Goal: Task Accomplishment & Management: Use online tool/utility

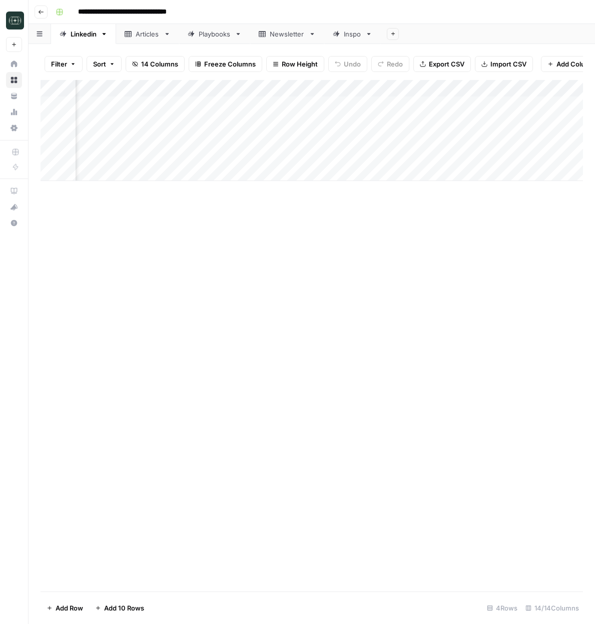
scroll to position [0, 98]
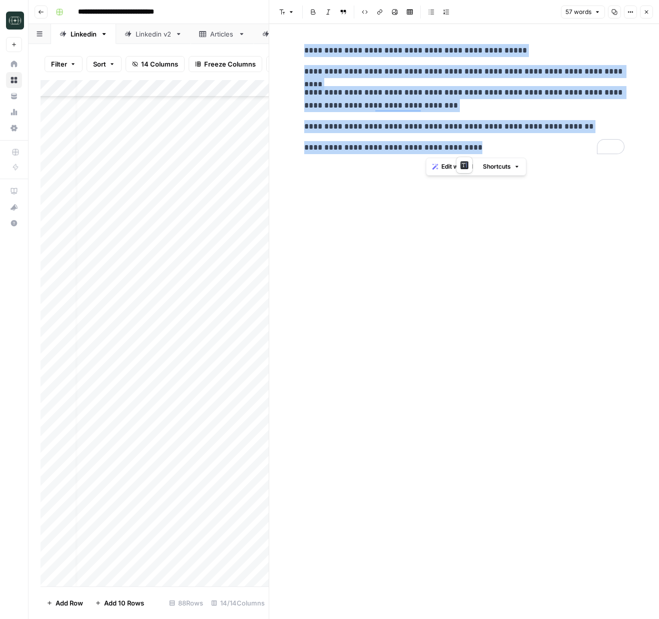
scroll to position [1022, 9]
click at [645, 12] on icon "button" at bounding box center [646, 12] width 6 height 6
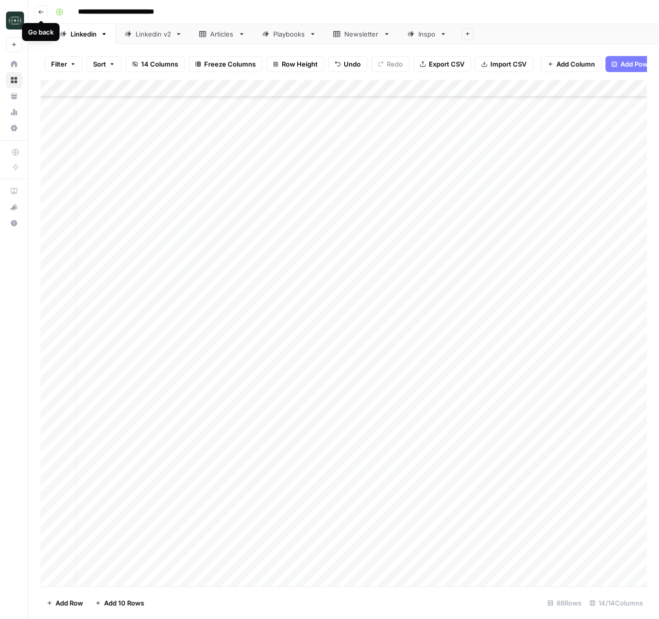
click at [43, 13] on icon "button" at bounding box center [41, 12] width 6 height 6
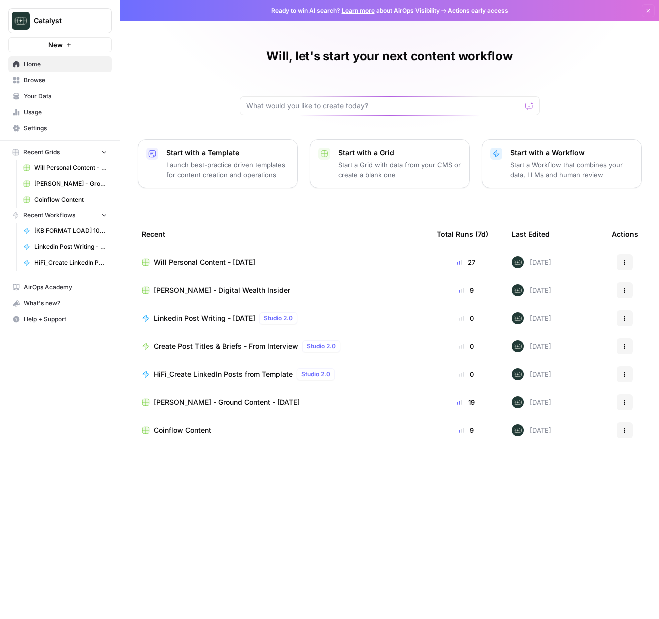
click at [202, 297] on td "[PERSON_NAME] - Digital Wealth Insider" at bounding box center [281, 290] width 295 height 28
click at [204, 294] on span "[PERSON_NAME] - Digital Wealth Insider" at bounding box center [222, 290] width 137 height 10
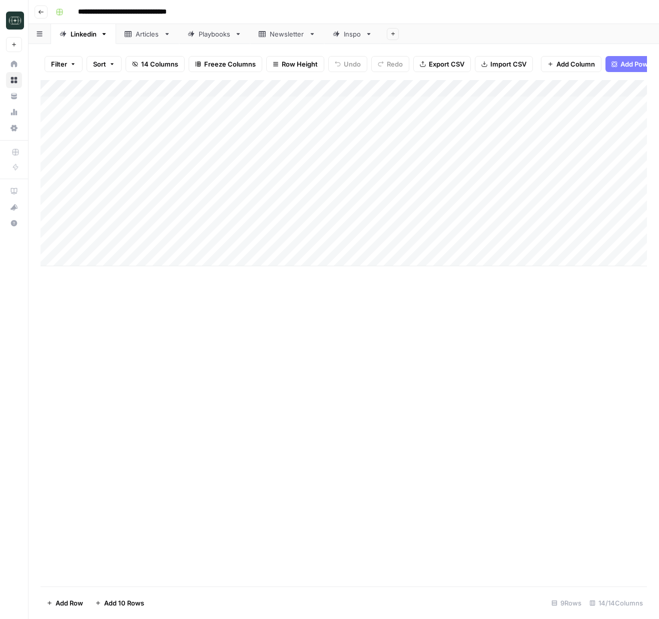
click at [102, 34] on icon "button" at bounding box center [104, 34] width 7 height 7
click at [119, 66] on div "Duplicate Sheet" at bounding box center [141, 67] width 63 height 10
click at [413, 36] on div "Linkedin" at bounding box center [413, 34] width 26 height 10
type input "**********"
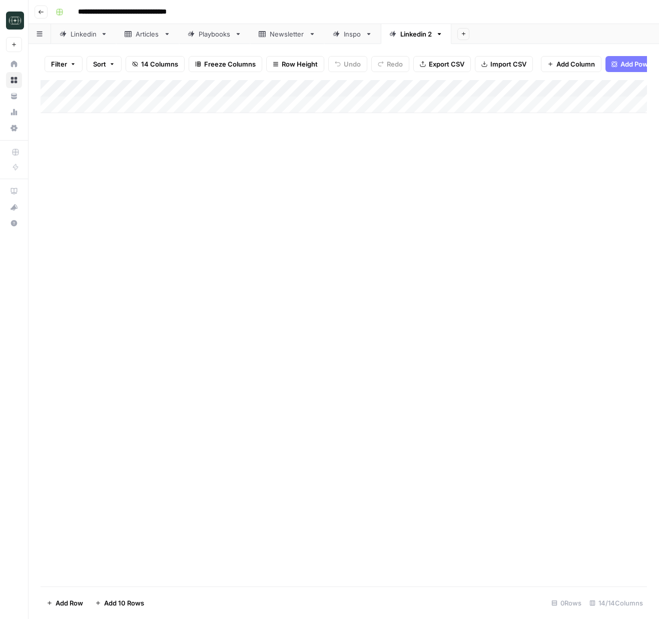
drag, startPoint x: 451, startPoint y: 228, endPoint x: 445, endPoint y: 206, distance: 22.3
click at [450, 227] on div "Add Column" at bounding box center [344, 333] width 606 height 506
drag, startPoint x: 521, startPoint y: 89, endPoint x: 528, endPoint y: 104, distance: 16.6
click at [522, 89] on div "Add Column" at bounding box center [344, 96] width 606 height 33
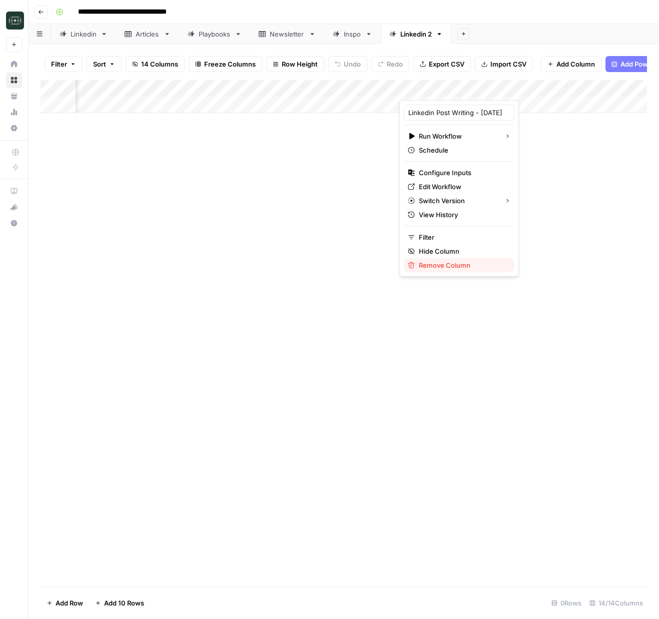
click at [451, 262] on span "Remove Column" at bounding box center [463, 265] width 88 height 10
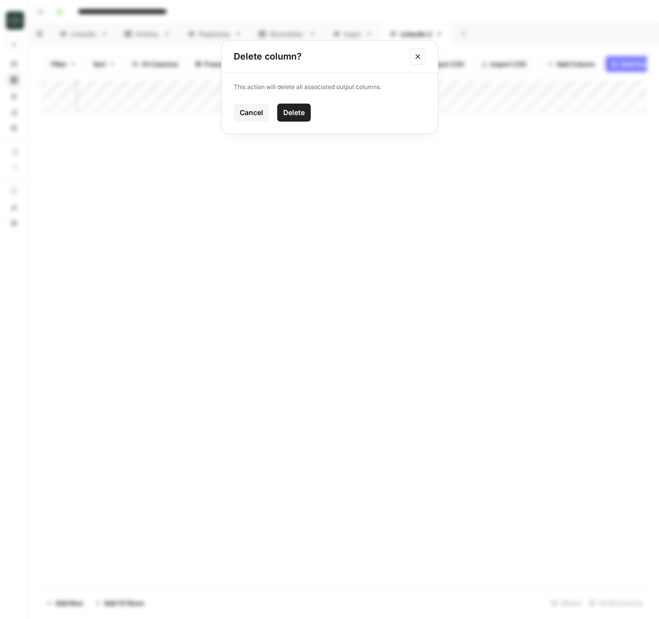
click at [299, 110] on span "Delete" at bounding box center [294, 113] width 22 height 10
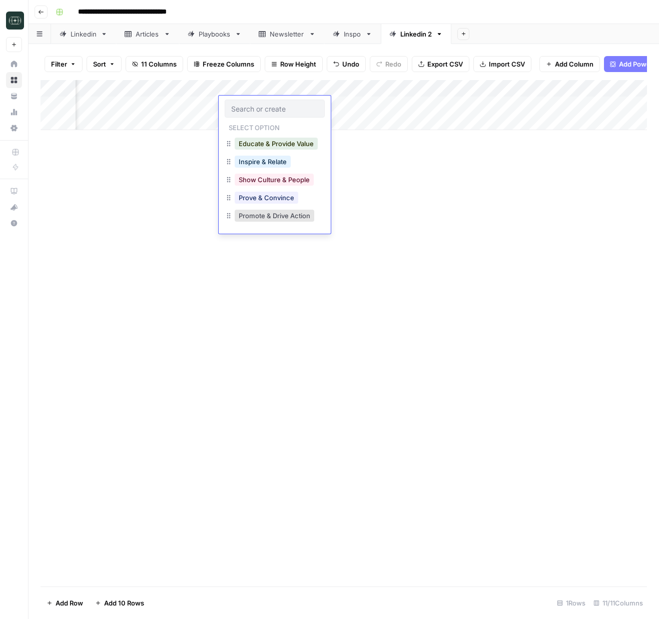
click at [255, 103] on body "**********" at bounding box center [329, 309] width 659 height 619
click at [249, 112] on input "text" at bounding box center [274, 108] width 87 height 9
click at [441, 191] on div "Add Column" at bounding box center [344, 333] width 606 height 506
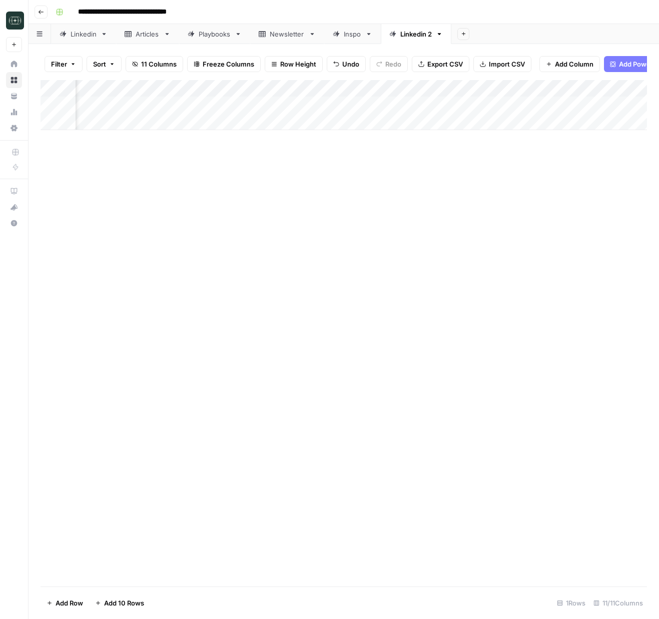
click at [276, 105] on div "Add Column" at bounding box center [344, 105] width 606 height 50
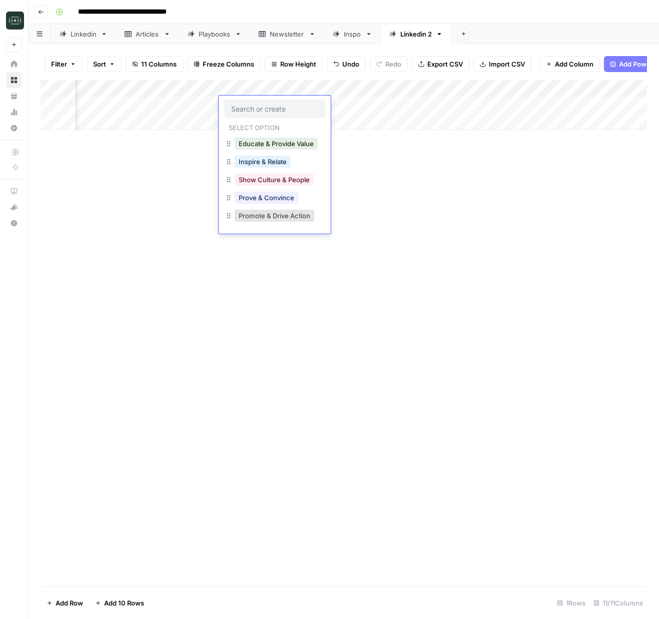
click at [276, 105] on input "text" at bounding box center [274, 108] width 87 height 9
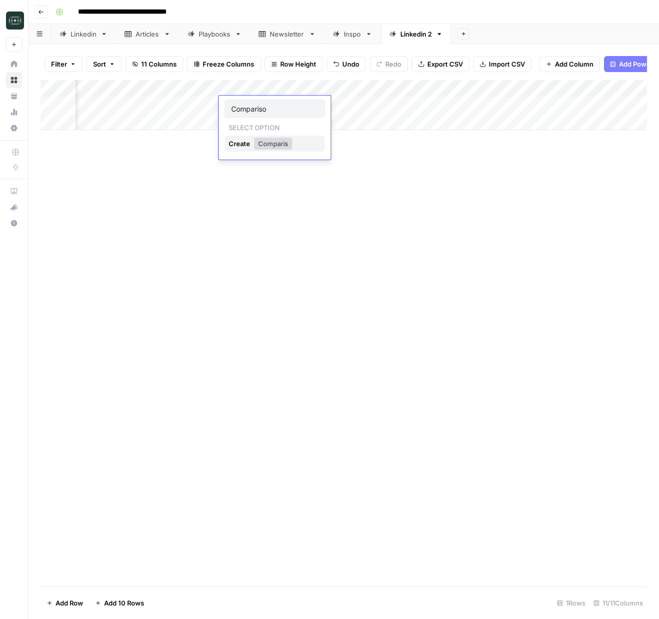
type input "Comparison"
click at [285, 105] on div "Add Column" at bounding box center [344, 105] width 606 height 50
type input "H"
type input "L"
click at [415, 213] on div "Add Column" at bounding box center [344, 333] width 606 height 506
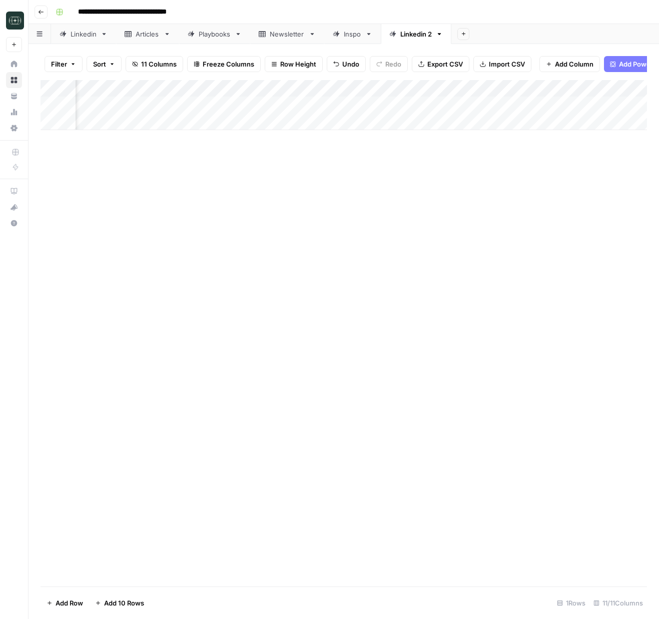
click at [250, 105] on div "Add Column" at bounding box center [344, 105] width 606 height 50
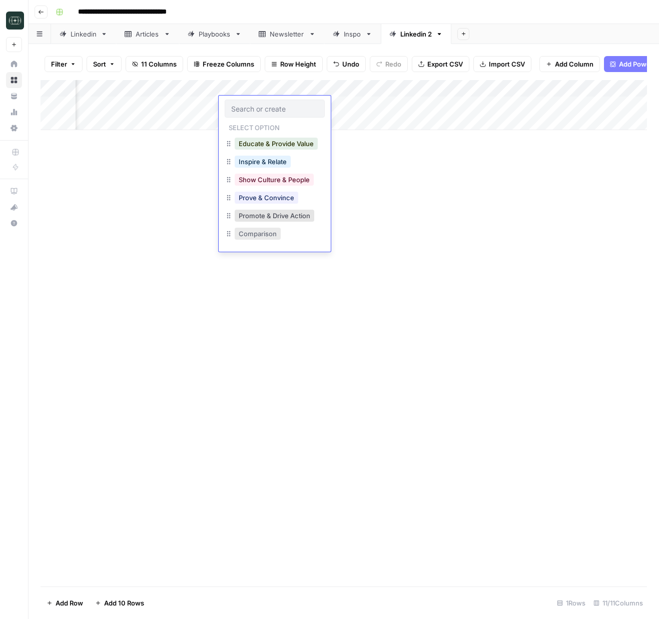
click at [264, 228] on button "Comparison" at bounding box center [258, 234] width 46 height 12
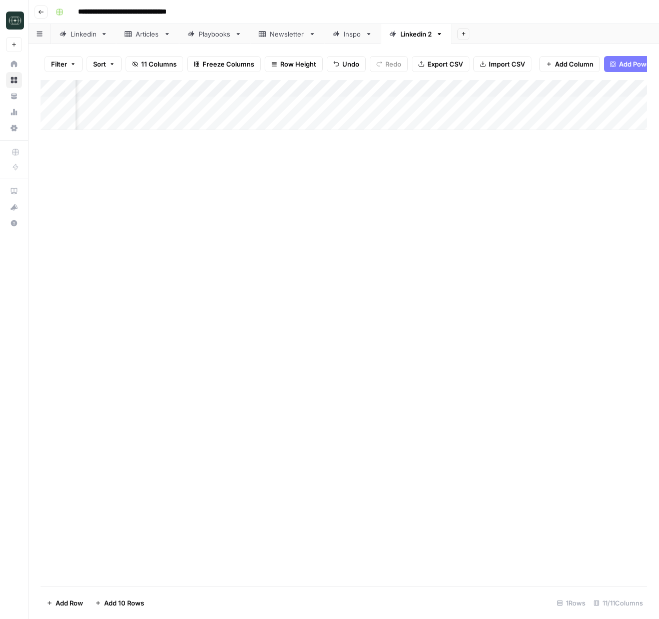
click at [326, 102] on div "Add Column" at bounding box center [344, 105] width 606 height 50
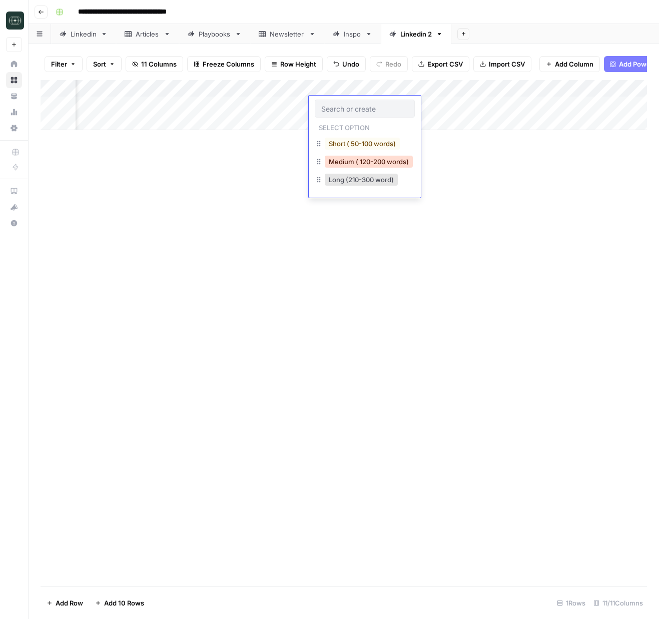
click at [374, 167] on button "Medium ( 120-200 words)" at bounding box center [369, 162] width 88 height 12
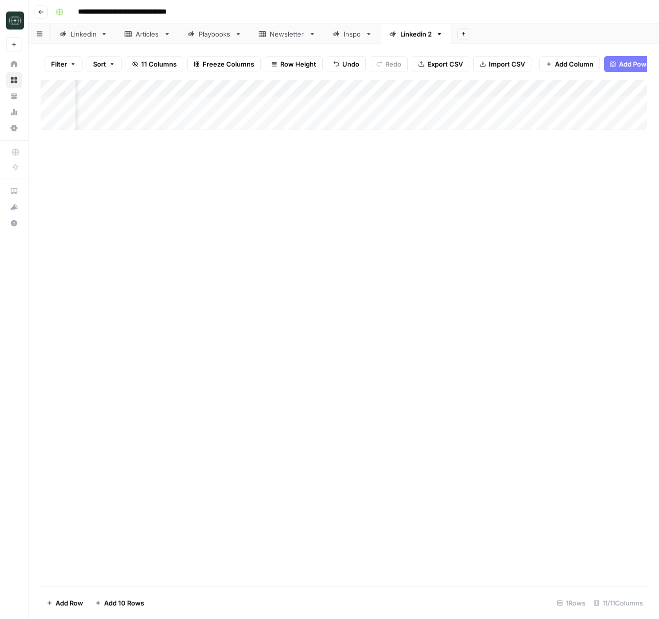
scroll to position [0, 57]
click at [78, 35] on div "Linkedin" at bounding box center [84, 34] width 26 height 10
click at [318, 163] on div "Add Column" at bounding box center [344, 173] width 606 height 186
click at [263, 194] on div "Add Column" at bounding box center [344, 173] width 606 height 186
click at [261, 173] on div "Add Column" at bounding box center [344, 173] width 606 height 186
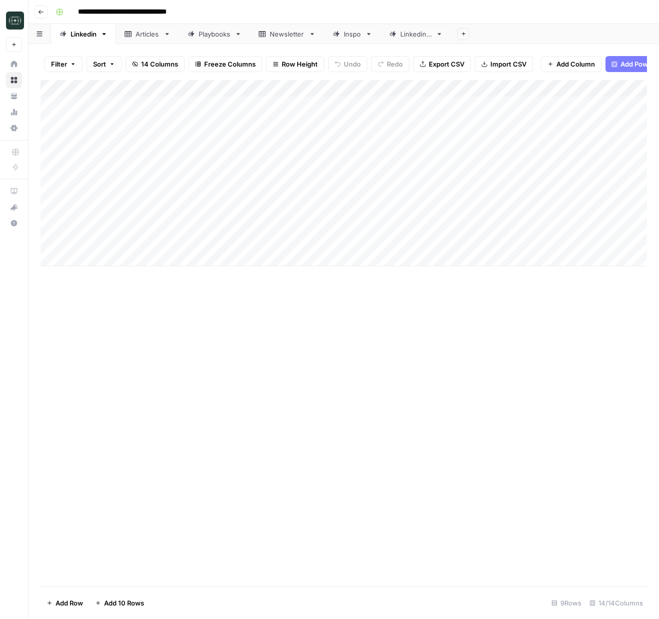
click at [268, 208] on div "Add Column" at bounding box center [344, 173] width 606 height 186
click at [405, 32] on div "Linkedin 2" at bounding box center [416, 34] width 32 height 10
click at [209, 106] on div "Add Column" at bounding box center [344, 105] width 606 height 50
click at [210, 123] on div "Add Column" at bounding box center [344, 105] width 606 height 50
click at [208, 141] on div "Add Column" at bounding box center [344, 113] width 606 height 67
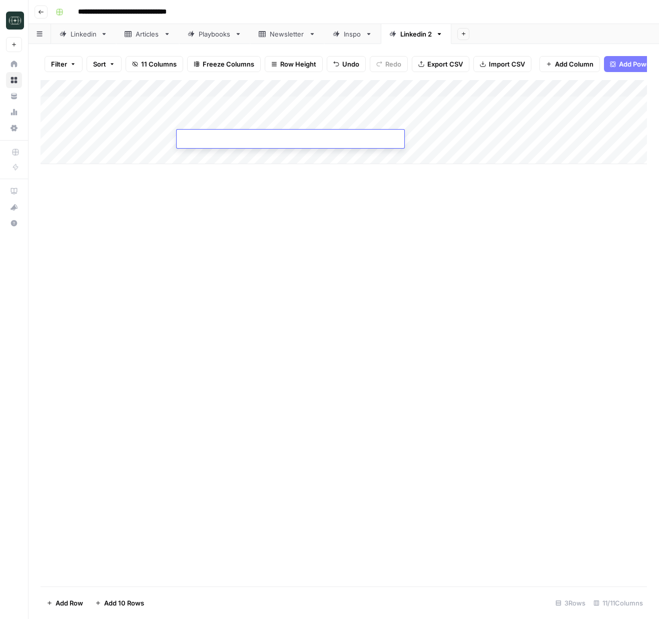
click at [205, 102] on div "Add Column" at bounding box center [344, 122] width 606 height 84
click at [83, 38] on div "Linkedin" at bounding box center [84, 34] width 26 height 10
click at [276, 241] on div "Add Column" at bounding box center [344, 173] width 606 height 186
click at [471, 313] on div "Add Column" at bounding box center [344, 333] width 606 height 506
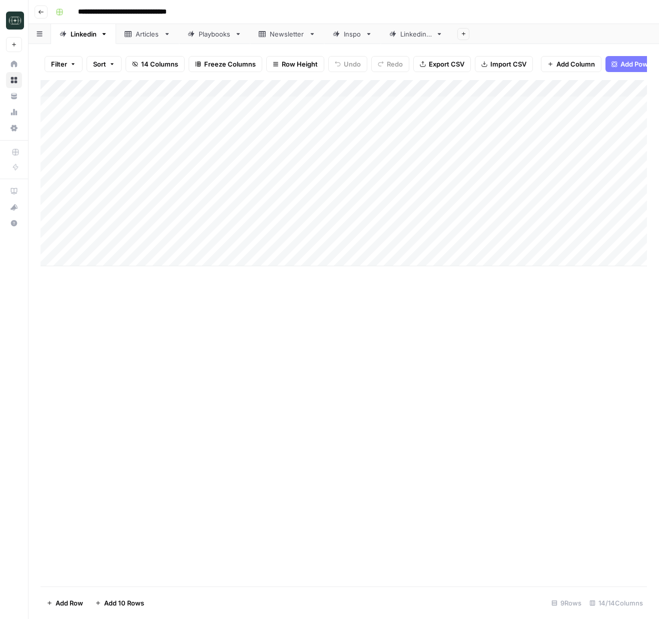
click at [401, 36] on div "Linkedin 2" at bounding box center [416, 34] width 32 height 10
click at [211, 161] on div "Add Column" at bounding box center [344, 122] width 606 height 84
type textarea "**********"
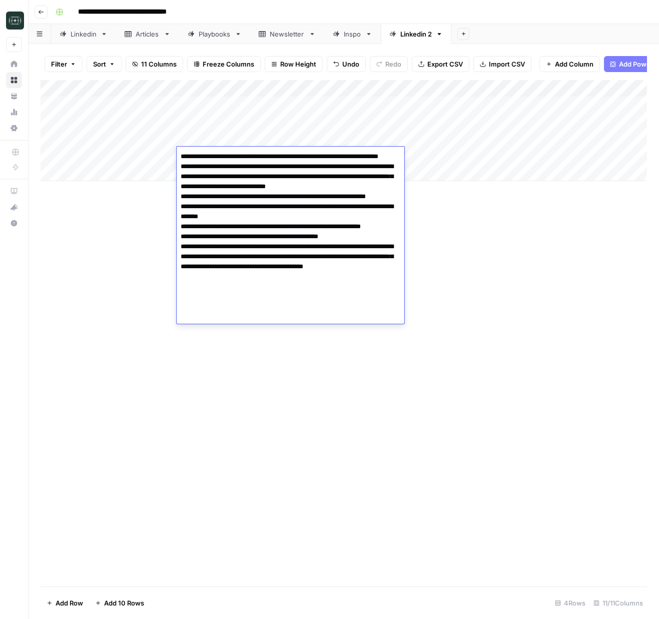
click at [416, 290] on div "Add Column" at bounding box center [344, 333] width 606 height 506
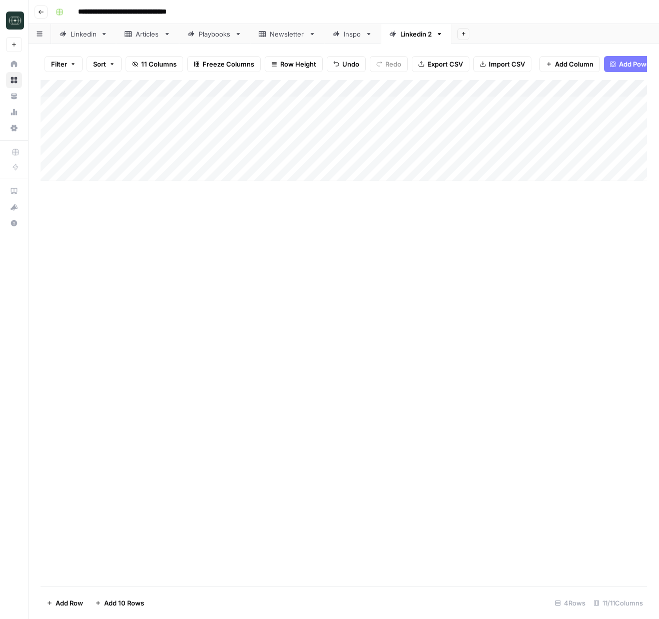
click at [627, 100] on div "Add Column" at bounding box center [344, 130] width 606 height 101
click at [453, 127] on div "Add Column" at bounding box center [344, 130] width 606 height 101
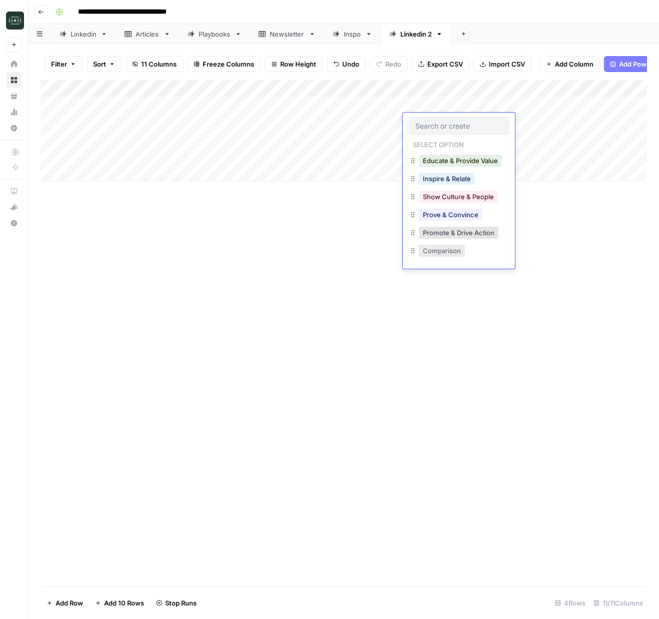
click at [454, 249] on button "Comparison" at bounding box center [442, 251] width 46 height 12
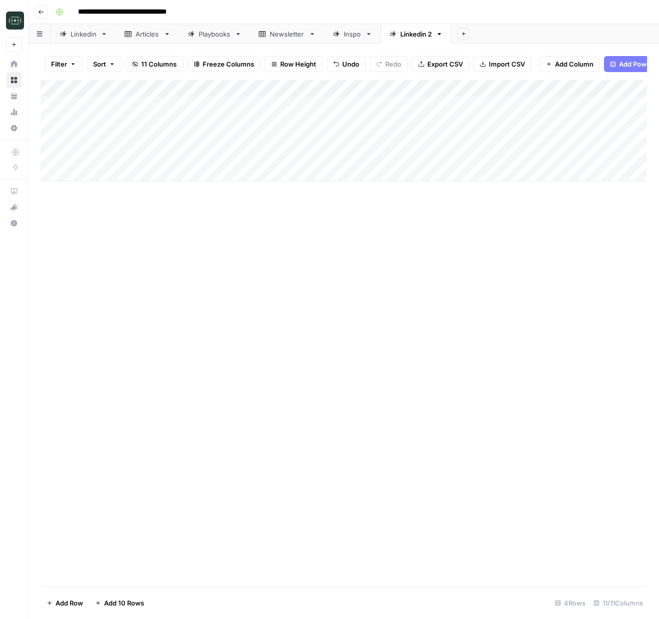
click at [432, 140] on div "Add Column" at bounding box center [344, 130] width 606 height 101
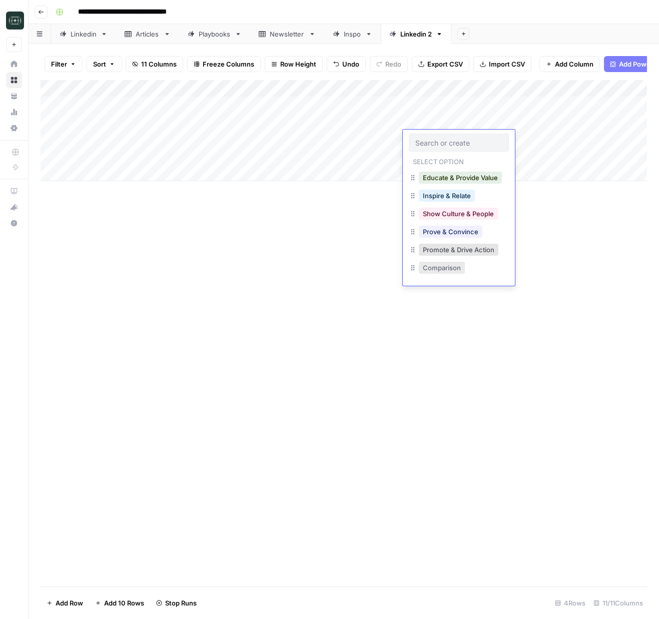
click at [436, 269] on button "Comparison" at bounding box center [442, 268] width 46 height 12
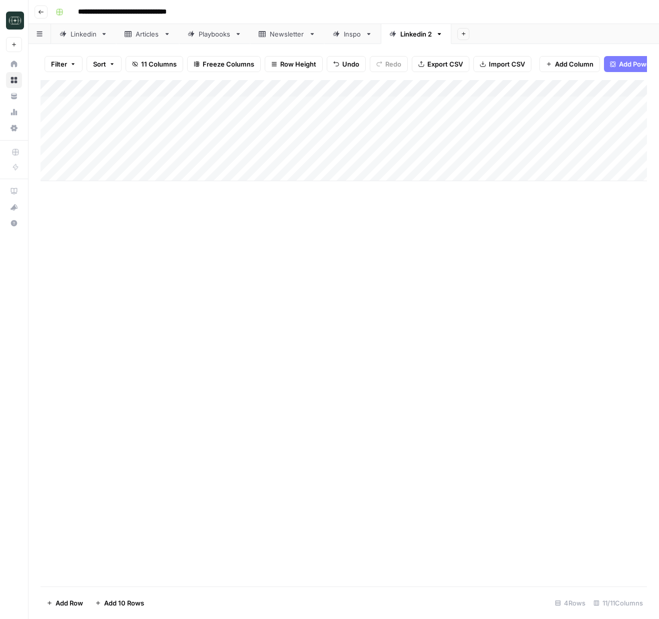
click at [450, 152] on div "Add Column" at bounding box center [344, 130] width 606 height 101
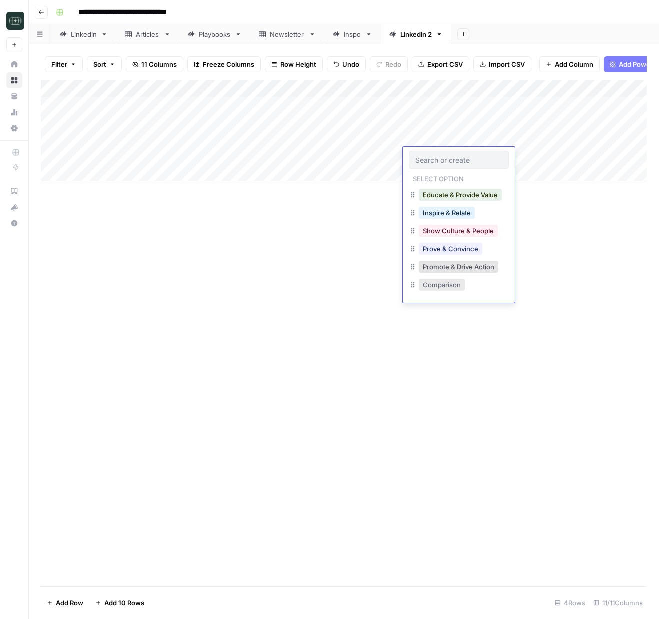
drag, startPoint x: 456, startPoint y: 285, endPoint x: 469, endPoint y: 267, distance: 22.5
click at [455, 285] on button "Comparison" at bounding box center [442, 285] width 46 height 12
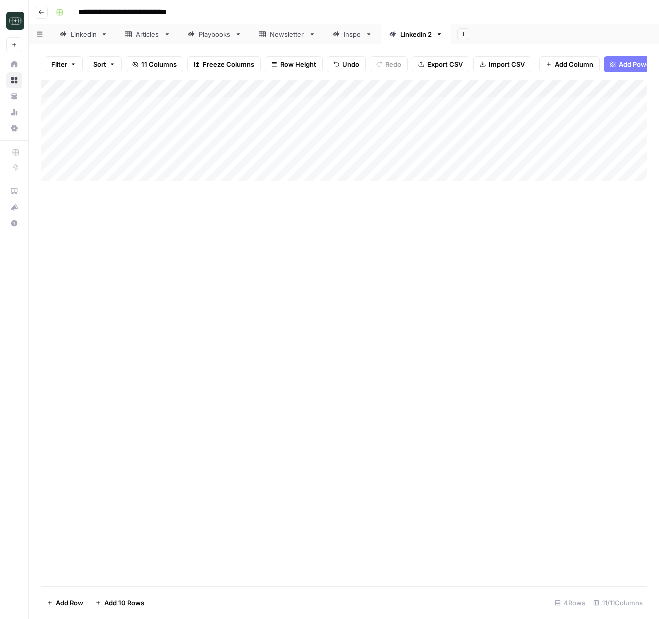
click at [613, 122] on div "Add Column" at bounding box center [344, 130] width 606 height 101
click at [538, 115] on div "Add Column" at bounding box center [344, 130] width 606 height 101
click at [533, 125] on div "Add Column" at bounding box center [344, 130] width 606 height 101
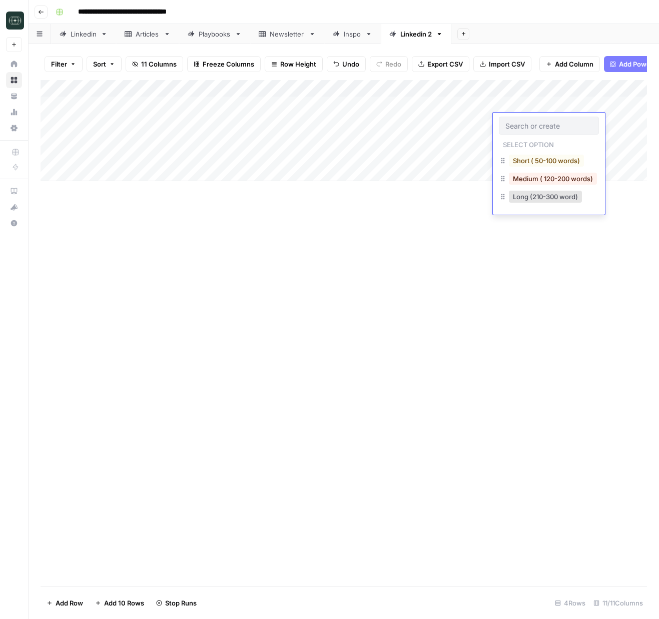
click at [546, 186] on div "Medium ( 120-200 words)" at bounding box center [549, 180] width 100 height 18
click at [546, 181] on button "Medium ( 120-200 words)" at bounding box center [553, 179] width 88 height 12
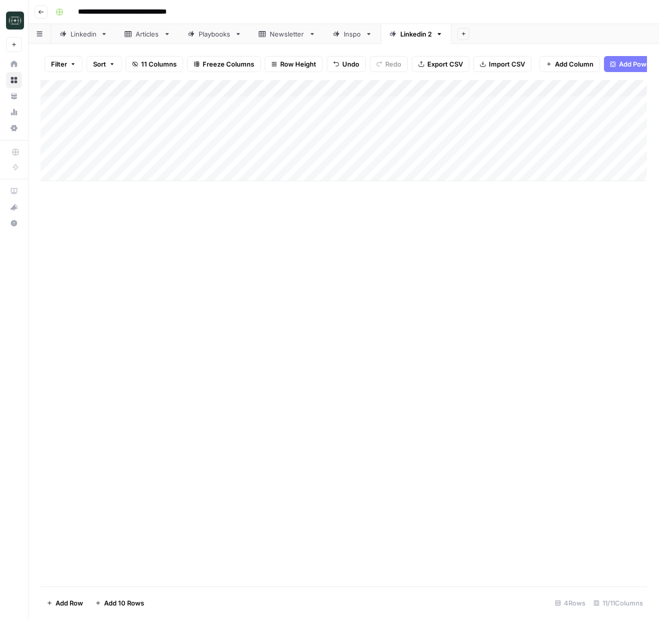
click at [522, 134] on div "Add Column" at bounding box center [344, 130] width 606 height 101
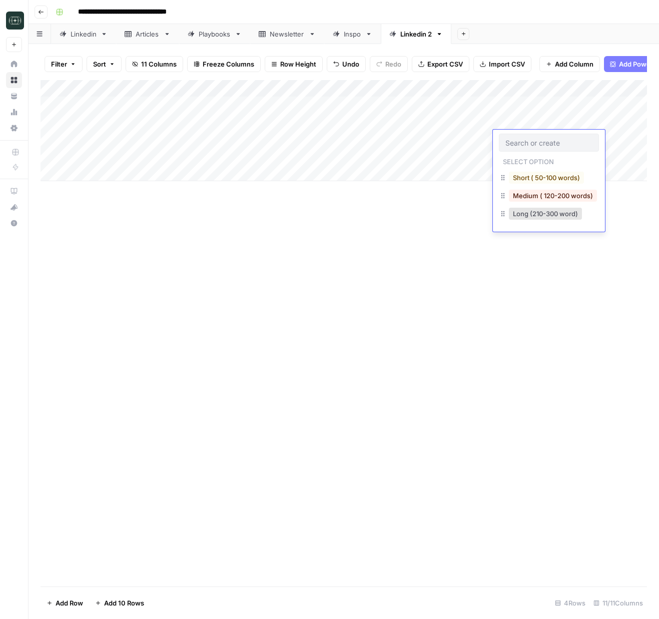
click at [536, 187] on div "Short ( 50-100 words)" at bounding box center [549, 179] width 100 height 18
drag, startPoint x: 540, startPoint y: 196, endPoint x: 530, endPoint y: 170, distance: 27.9
click at [539, 196] on button "Medium ( 120-200 words)" at bounding box center [553, 196] width 88 height 12
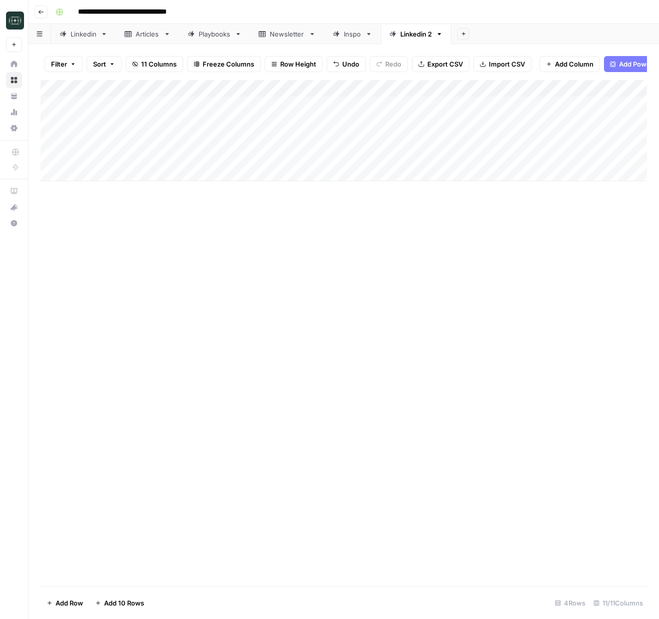
click at [521, 153] on div "Add Column" at bounding box center [344, 130] width 606 height 101
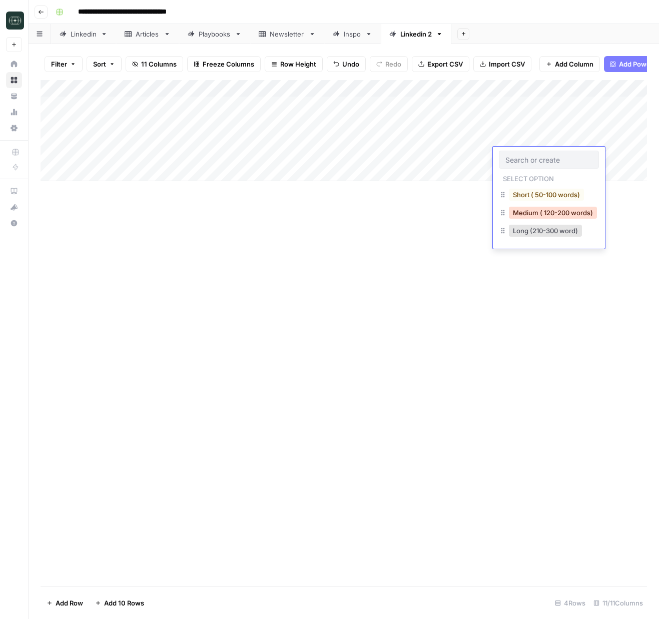
click at [558, 216] on button "Medium ( 120-200 words)" at bounding box center [553, 213] width 88 height 12
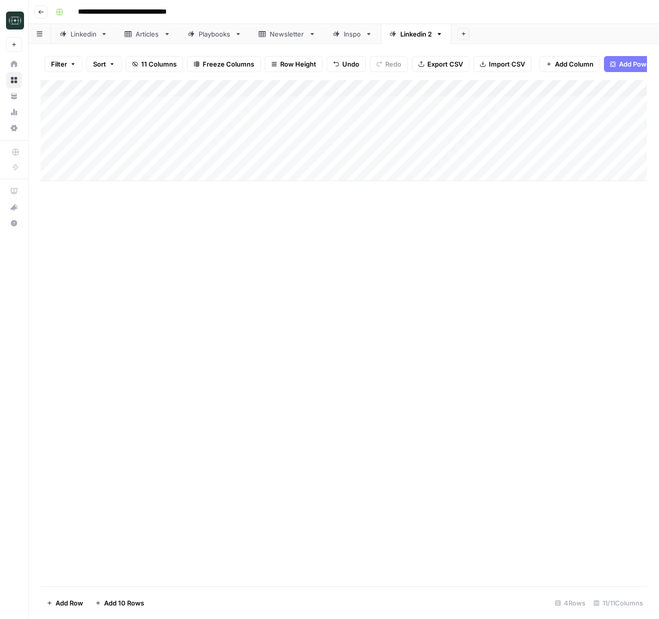
click at [618, 138] on div "Add Column" at bounding box center [344, 130] width 606 height 101
click at [620, 160] on div "Add Column" at bounding box center [344, 130] width 606 height 101
click at [480, 82] on div "Add Column" at bounding box center [344, 130] width 606 height 101
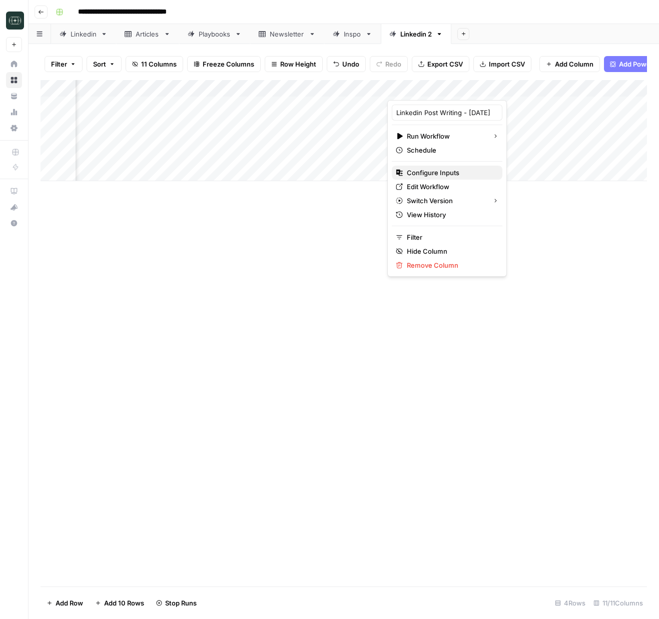
click at [457, 177] on span "Configure Inputs" at bounding box center [451, 173] width 88 height 10
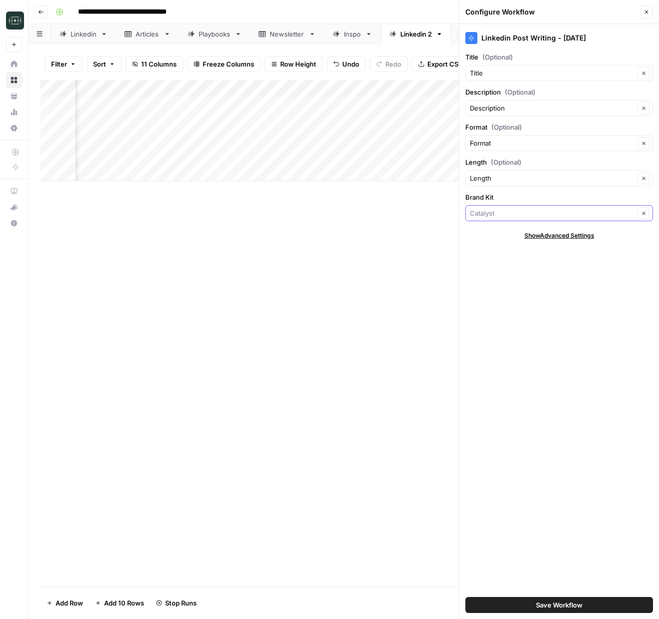
click at [514, 212] on input "Brand Kit" at bounding box center [552, 213] width 165 height 10
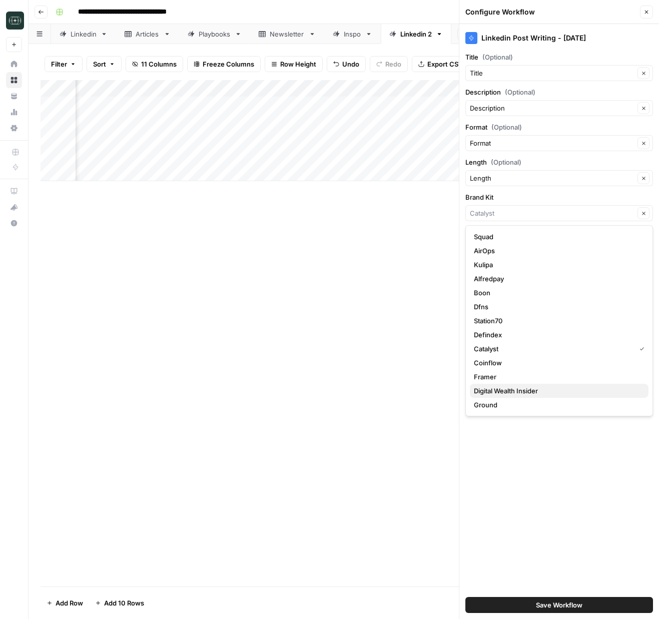
click at [513, 395] on span "Digital Wealth Insider" at bounding box center [557, 391] width 167 height 10
type input "Digital Wealth Insider"
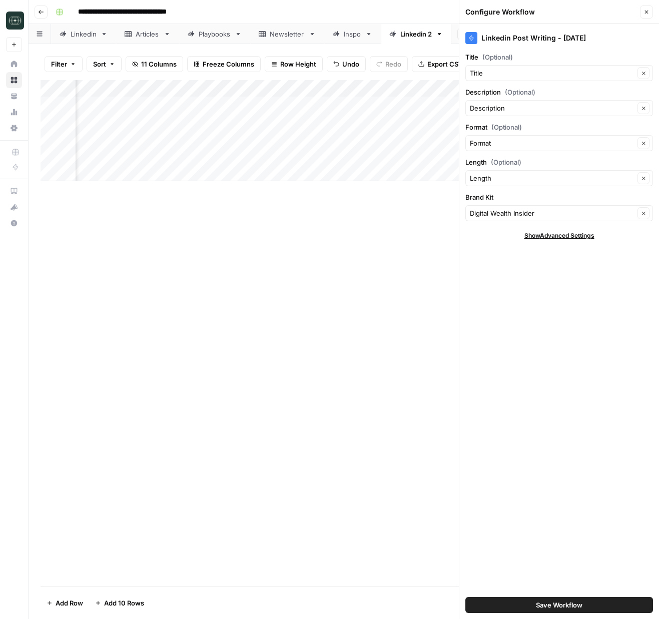
click at [545, 609] on span "Save Workflow" at bounding box center [559, 605] width 47 height 10
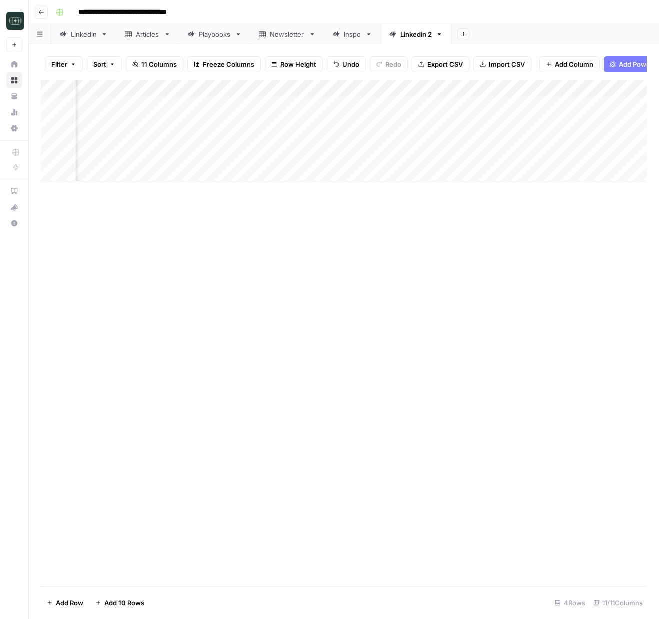
click at [476, 89] on div "Add Column" at bounding box center [344, 130] width 606 height 101
drag, startPoint x: 499, startPoint y: 287, endPoint x: 493, endPoint y: 136, distance: 151.7
click at [499, 286] on div "Add Column" at bounding box center [344, 333] width 606 height 506
click at [487, 106] on div "Add Column" at bounding box center [344, 130] width 606 height 101
click at [486, 119] on div "Add Column" at bounding box center [344, 130] width 606 height 101
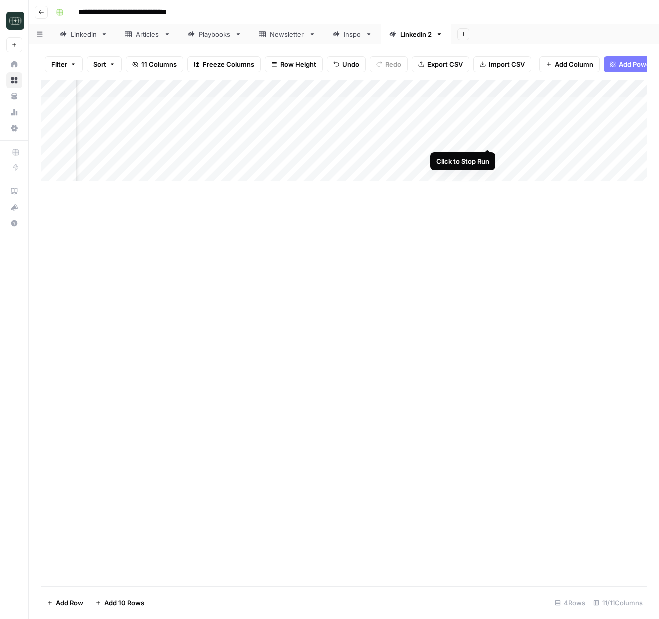
drag, startPoint x: 489, startPoint y: 140, endPoint x: 487, endPoint y: 148, distance: 7.8
click at [489, 141] on div "Add Column" at bounding box center [344, 130] width 606 height 101
drag, startPoint x: 488, startPoint y: 156, endPoint x: 492, endPoint y: 143, distance: 13.3
click at [489, 153] on div "Add Column" at bounding box center [344, 130] width 606 height 101
click at [488, 91] on div "Add Column" at bounding box center [344, 130] width 606 height 101
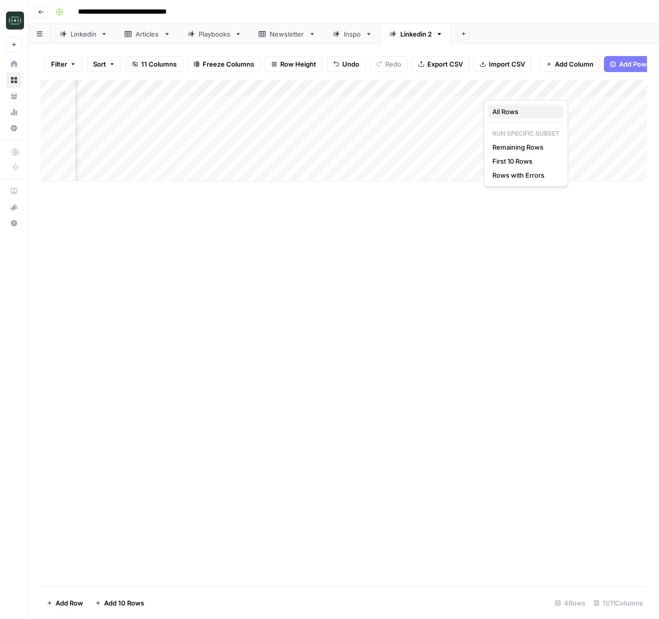
click at [520, 108] on span "All Rows" at bounding box center [523, 112] width 63 height 10
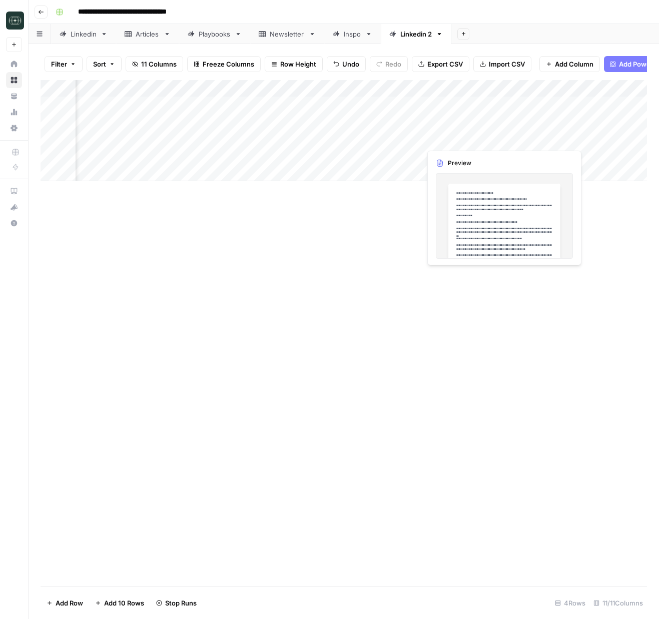
click at [576, 139] on div "Add Column" at bounding box center [344, 130] width 606 height 101
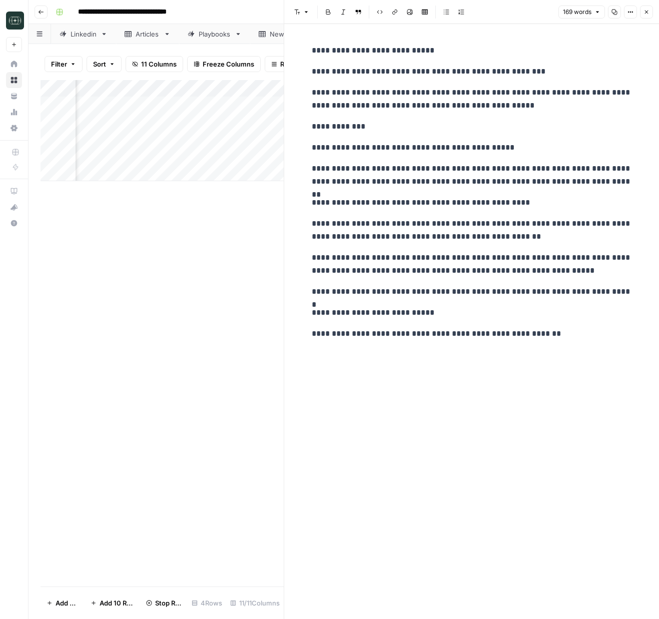
click at [645, 13] on icon "button" at bounding box center [647, 13] width 4 height 4
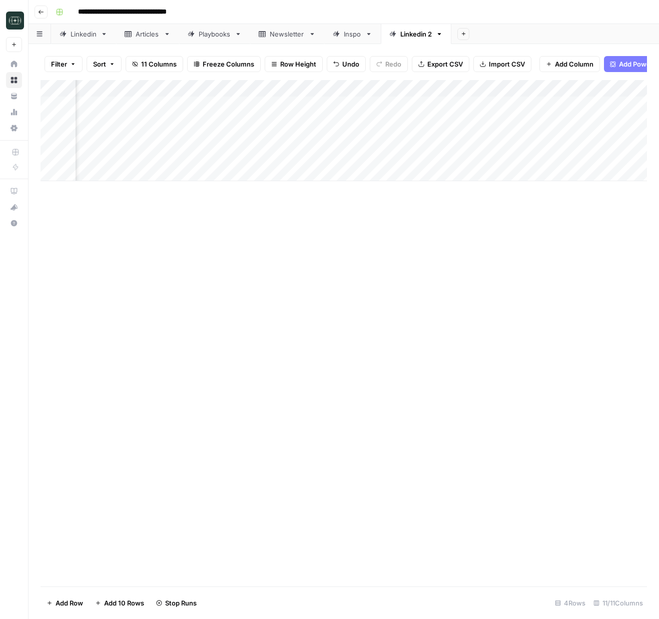
click at [577, 106] on div "Add Column" at bounding box center [344, 130] width 606 height 101
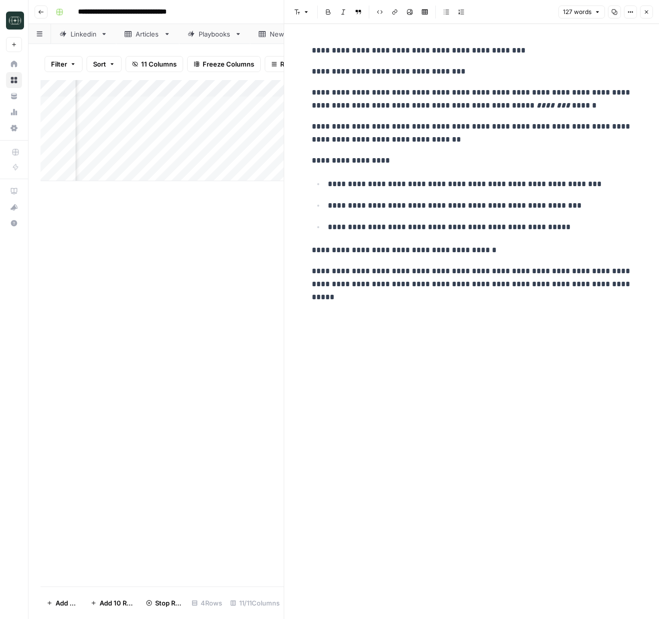
click at [642, 13] on button "Close" at bounding box center [646, 12] width 13 height 13
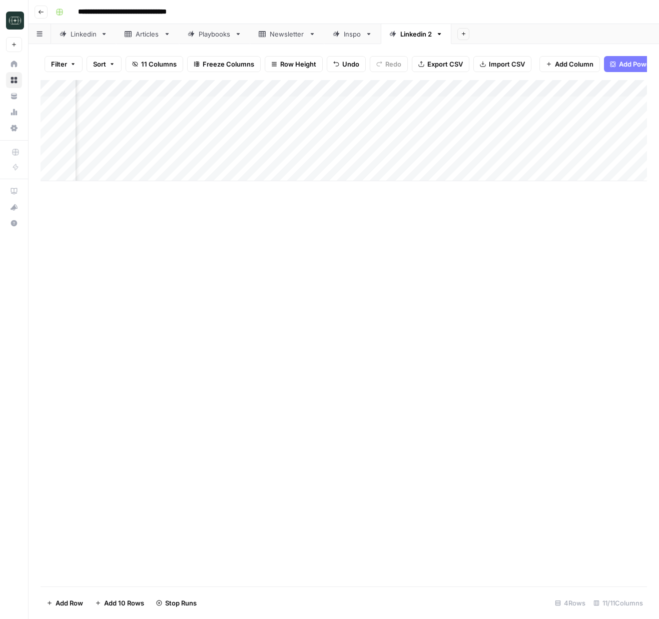
click at [577, 157] on div "Add Column" at bounding box center [344, 130] width 606 height 101
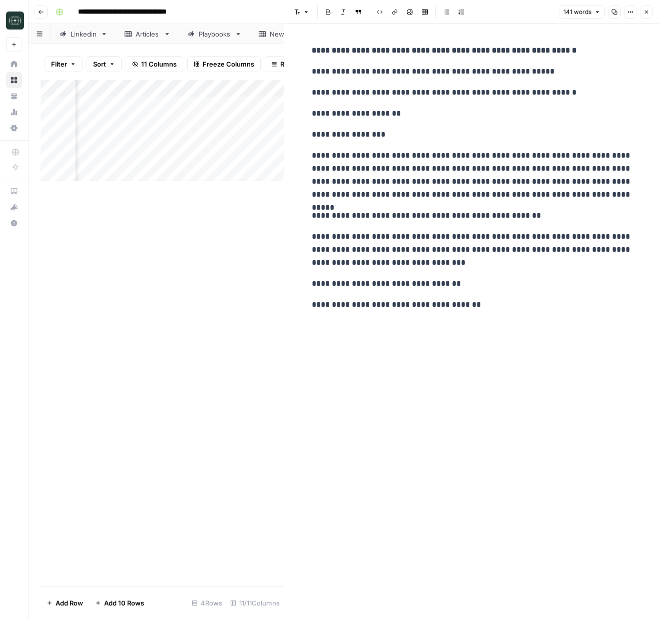
click at [642, 14] on button "Close" at bounding box center [646, 12] width 13 height 13
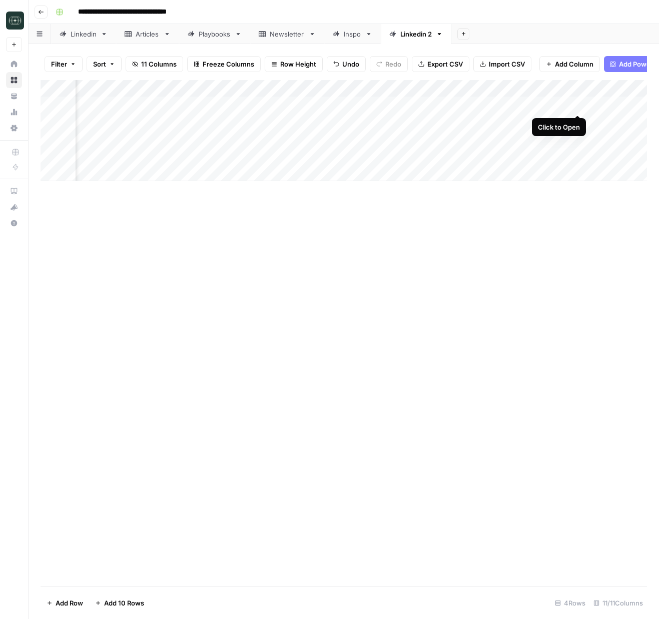
click at [579, 104] on div "Add Column" at bounding box center [344, 130] width 606 height 101
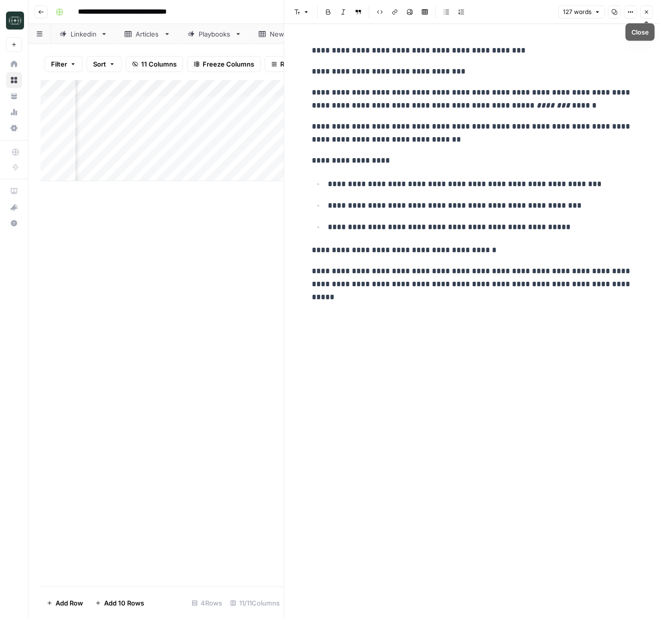
click at [644, 14] on icon "button" at bounding box center [646, 12] width 6 height 6
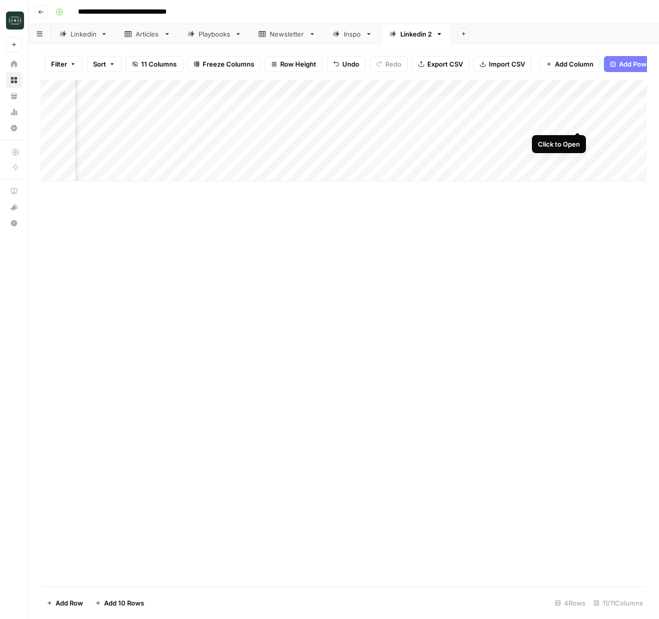
click at [576, 120] on div "Add Column" at bounding box center [344, 130] width 606 height 101
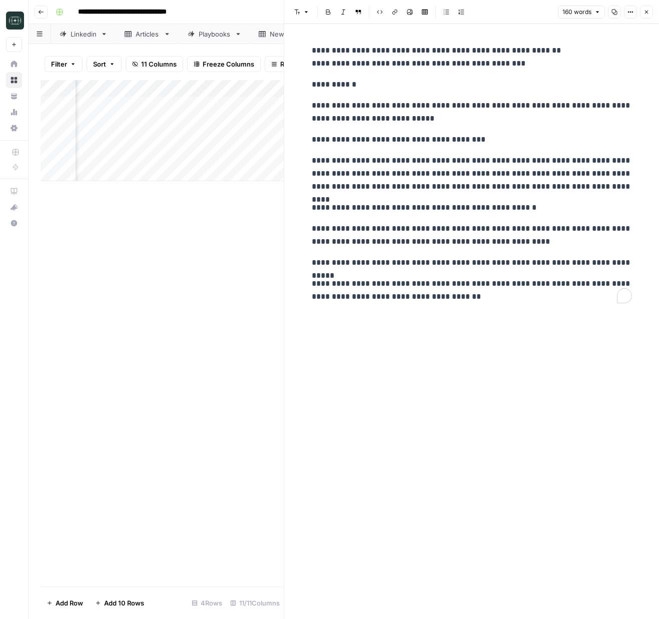
click at [310, 230] on div "**********" at bounding box center [472, 173] width 332 height 267
drag, startPoint x: 311, startPoint y: 229, endPoint x: 356, endPoint y: 225, distance: 44.7
click at [356, 225] on p "**********" at bounding box center [472, 235] width 320 height 26
copy p "**********"
click at [557, 322] on div "**********" at bounding box center [472, 321] width 332 height 595
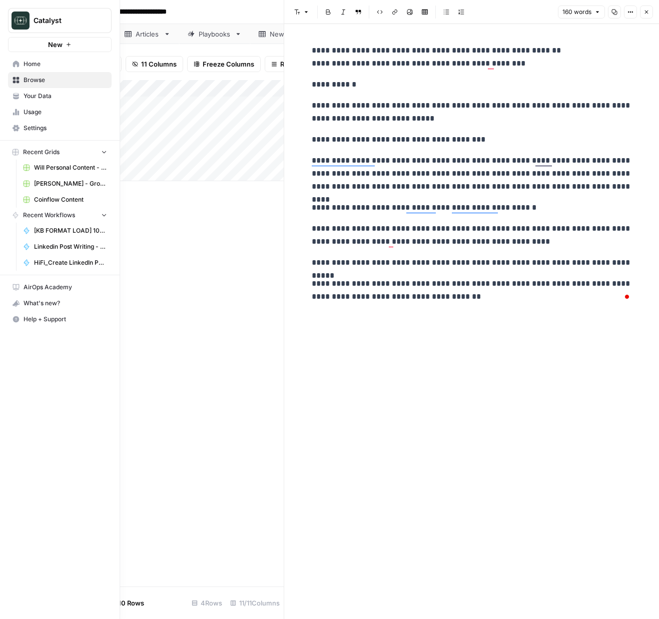
click at [27, 96] on span "Your Data" at bounding box center [66, 96] width 84 height 9
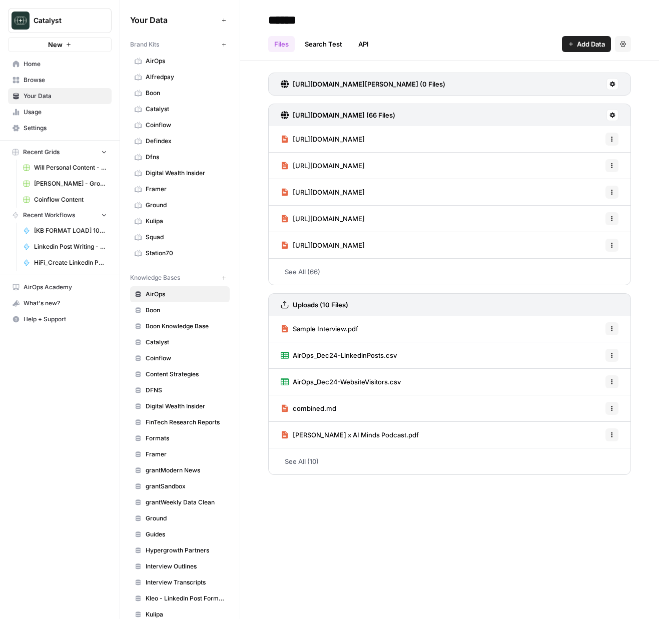
click at [172, 172] on span "Digital Wealth Insider" at bounding box center [186, 173] width 80 height 9
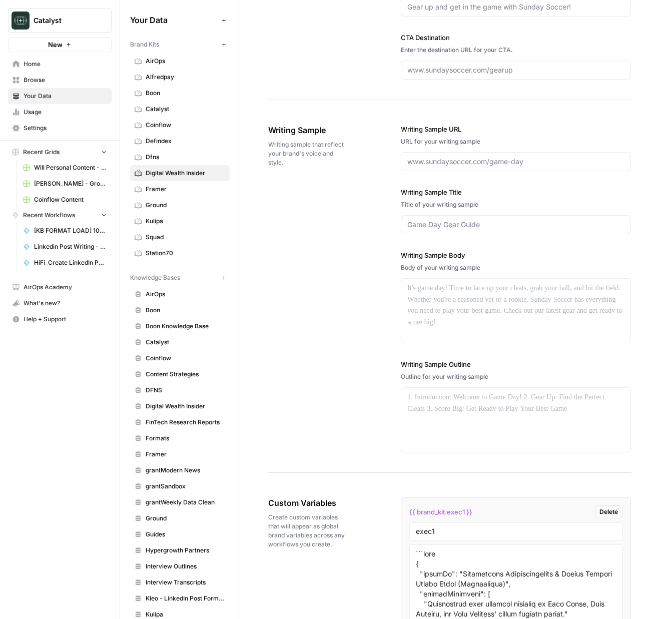
scroll to position [1321, 0]
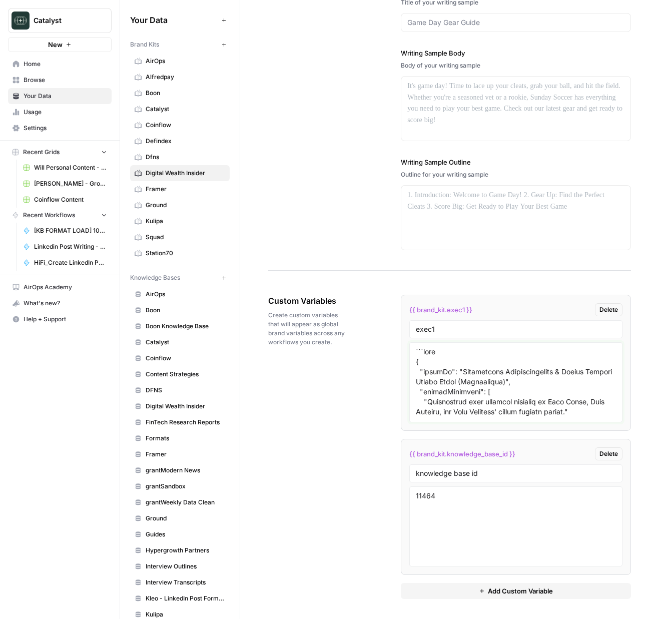
click at [486, 354] on textarea at bounding box center [516, 382] width 200 height 71
paste textarea "{ "styleOf": "Homogenized Entrepreneurial & Expert Thought Leader Style (Synthe…"
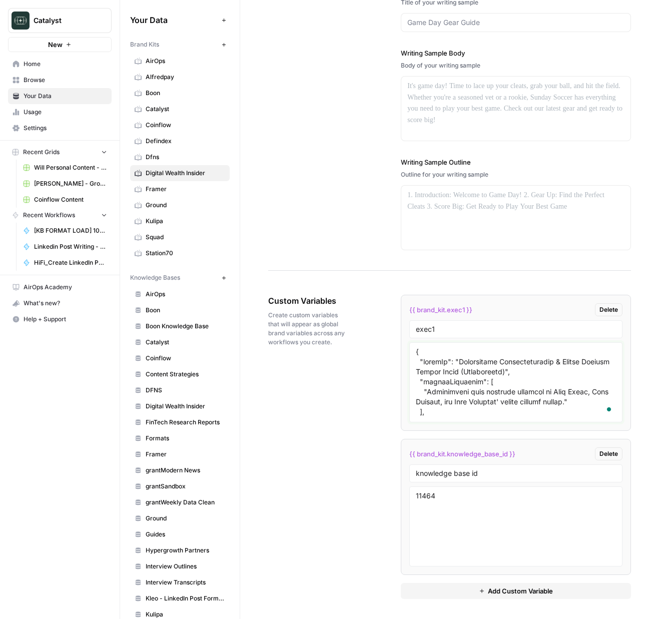
scroll to position [2789, 0]
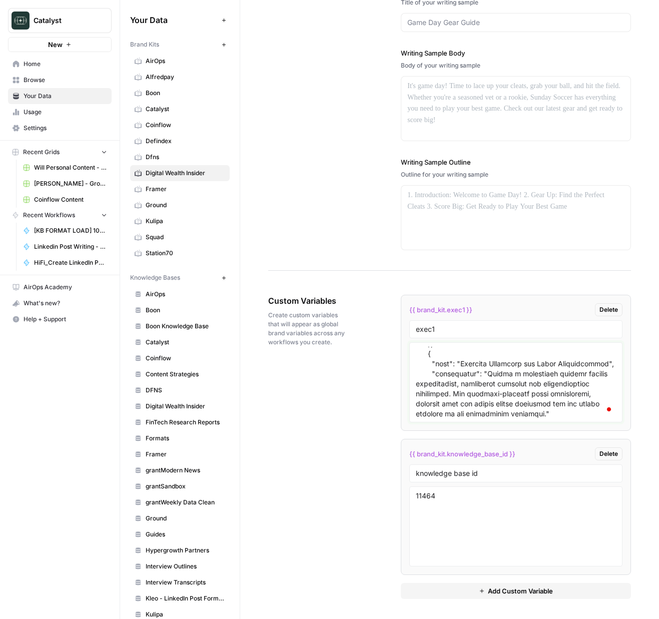
type textarea "{ "styleOf": "Homogenized Entrepreneurial & Expert Thought Leader Style (Synthe…"
click at [334, 439] on div "Custom Variables Create custom variables that will appear as global brand varia…" at bounding box center [449, 447] width 363 height 344
click at [516, 518] on textarea "11464" at bounding box center [516, 526] width 200 height 71
drag, startPoint x: 536, startPoint y: 591, endPoint x: 442, endPoint y: 565, distance: 97.6
click at [536, 591] on span "Add Custom Variable" at bounding box center [520, 591] width 65 height 10
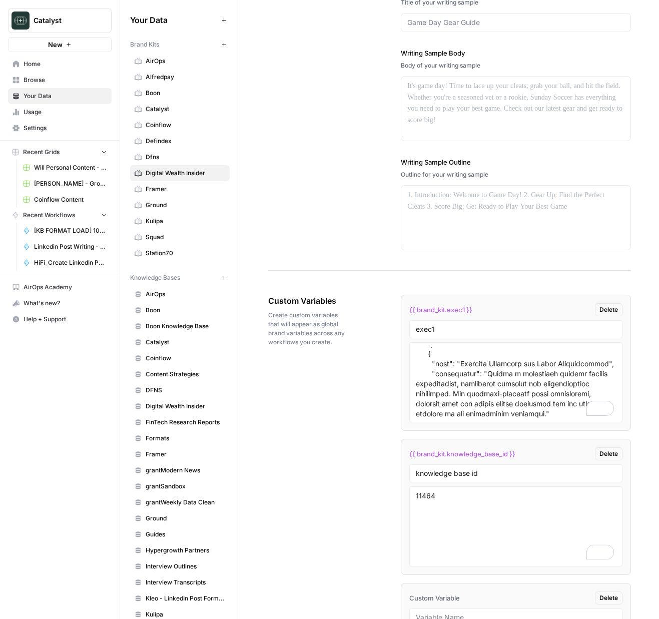
drag, startPoint x: 340, startPoint y: 503, endPoint x: 219, endPoint y: 215, distance: 312.3
click at [337, 500] on div "Custom Variables Create custom variables that will appear as global brand varia…" at bounding box center [449, 519] width 363 height 488
click at [39, 70] on link "Home" at bounding box center [60, 64] width 104 height 16
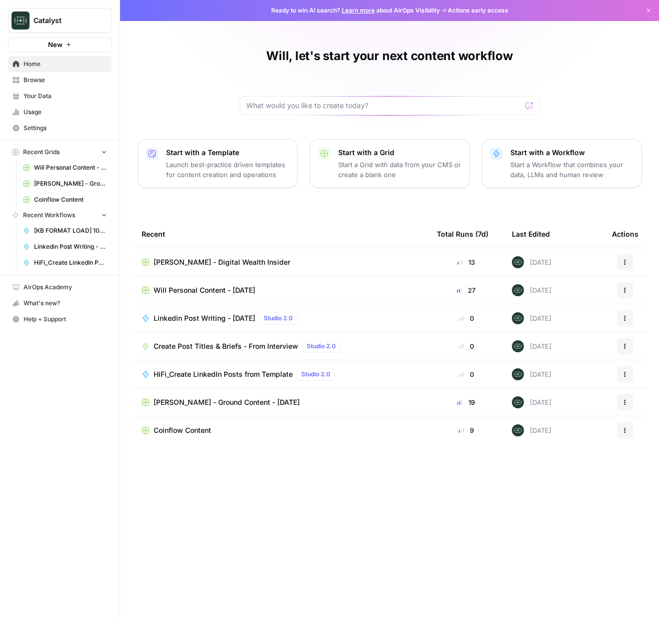
click at [39, 95] on span "Your Data" at bounding box center [66, 96] width 84 height 9
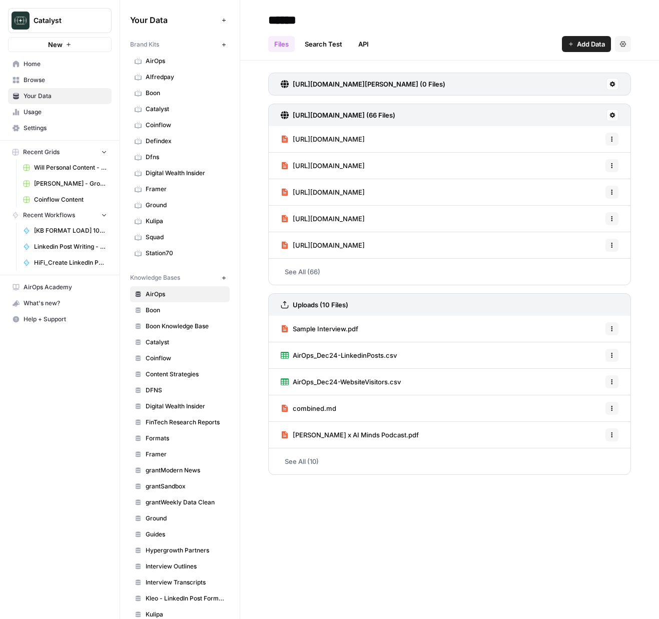
drag, startPoint x: 171, startPoint y: 169, endPoint x: 166, endPoint y: 168, distance: 5.2
click at [171, 169] on span "Digital Wealth Insider" at bounding box center [186, 173] width 80 height 9
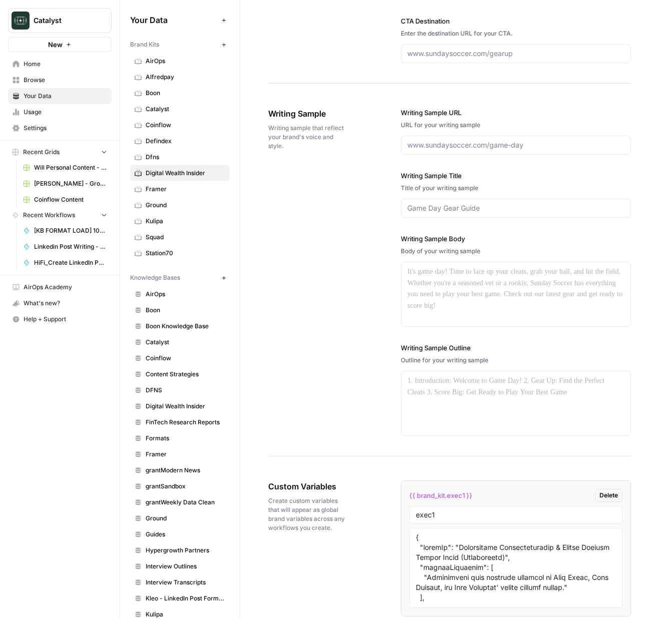
scroll to position [1321, 0]
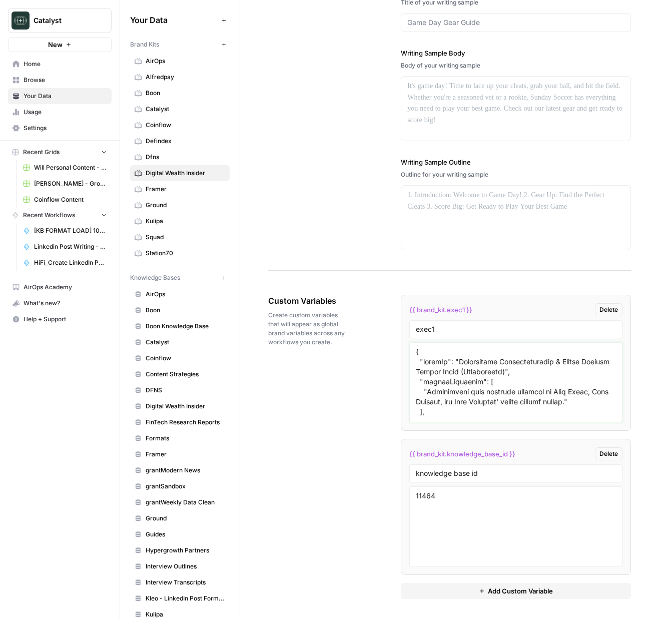
click at [465, 374] on textarea at bounding box center [516, 382] width 200 height 71
paste textarea "Mike Klein - Truth-First Thought Leader Style", "sourceMaterials": [ "Analysis …"
click at [329, 421] on div "Custom Variables Create custom variables that will appear as global brand varia…" at bounding box center [449, 447] width 363 height 344
click at [510, 374] on textarea "To enrich screen reader interactions, please activate Accessibility in Grammarl…" at bounding box center [516, 382] width 200 height 71
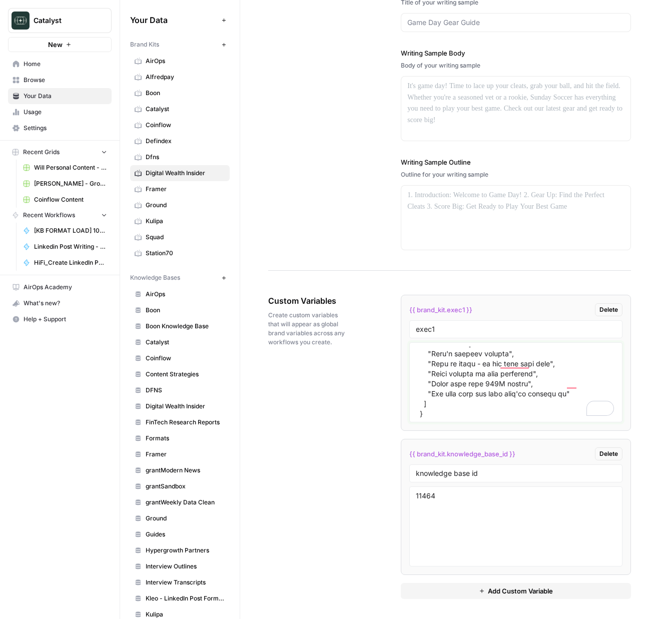
click at [510, 374] on textarea "To enrich screen reader interactions, please activate Accessibility in Grammarl…" at bounding box center [516, 382] width 200 height 71
type textarea "{ "styleOf": "Mike Klein - Truth-First Thought Leader Style", "sourceMaterials"…"
drag, startPoint x: 319, startPoint y: 386, endPoint x: 263, endPoint y: 286, distance: 114.7
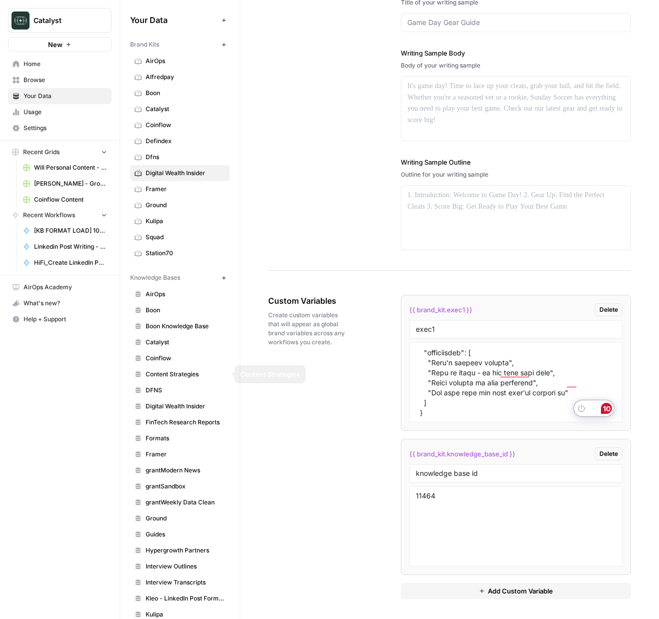
click at [319, 386] on div "Custom Variables Create custom variables that will appear as global brand varia…" at bounding box center [449, 447] width 363 height 344
drag, startPoint x: 311, startPoint y: 518, endPoint x: 357, endPoint y: 540, distance: 51.3
click at [311, 518] on div "Custom Variables Create custom variables that will appear as global brand varia…" at bounding box center [449, 447] width 363 height 344
drag, startPoint x: 448, startPoint y: 577, endPoint x: 454, endPoint y: 586, distance: 11.2
click at [451, 582] on div "{{ brand_kit.exec1 }} Delete exec1 {{ brand_kit.knowledge_base_id }} Delete kno…" at bounding box center [516, 447] width 230 height 304
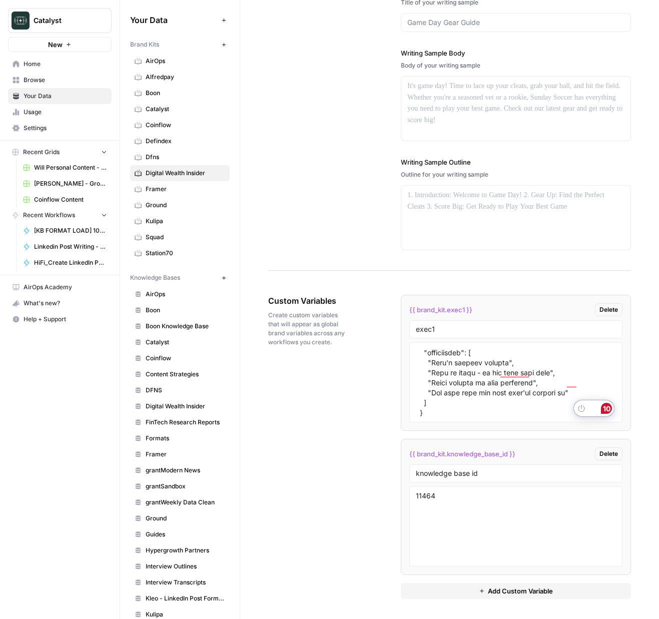
click at [454, 586] on button "Add Custom Variable" at bounding box center [516, 591] width 230 height 16
click at [470, 422] on div at bounding box center [515, 382] width 213 height 80
click at [480, 480] on div "knowledge base id" at bounding box center [515, 473] width 213 height 18
click at [486, 510] on textarea "11464" at bounding box center [516, 526] width 200 height 71
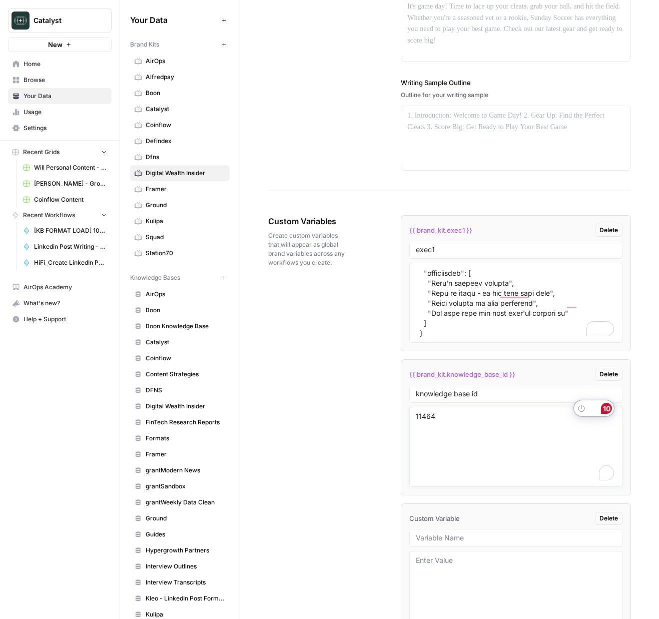
scroll to position [1465, 0]
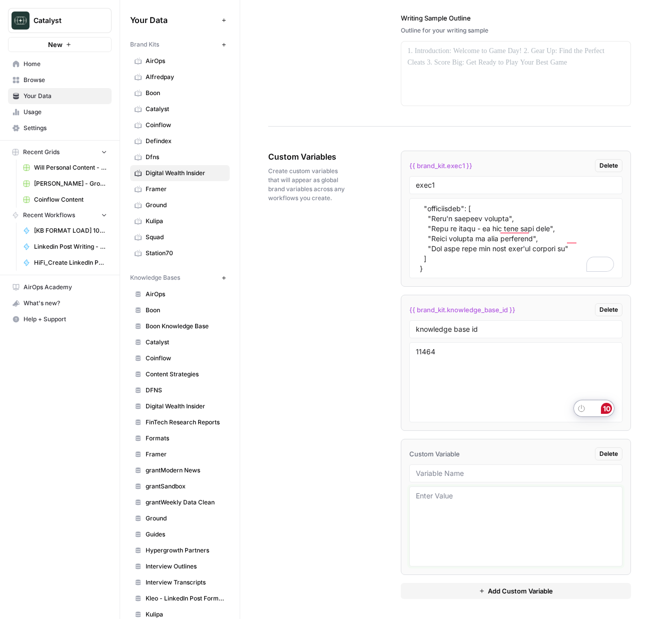
drag, startPoint x: 453, startPoint y: 526, endPoint x: 367, endPoint y: 414, distance: 140.9
click at [453, 525] on textarea at bounding box center [516, 526] width 200 height 71
click at [159, 126] on span "Coinflow" at bounding box center [186, 125] width 80 height 9
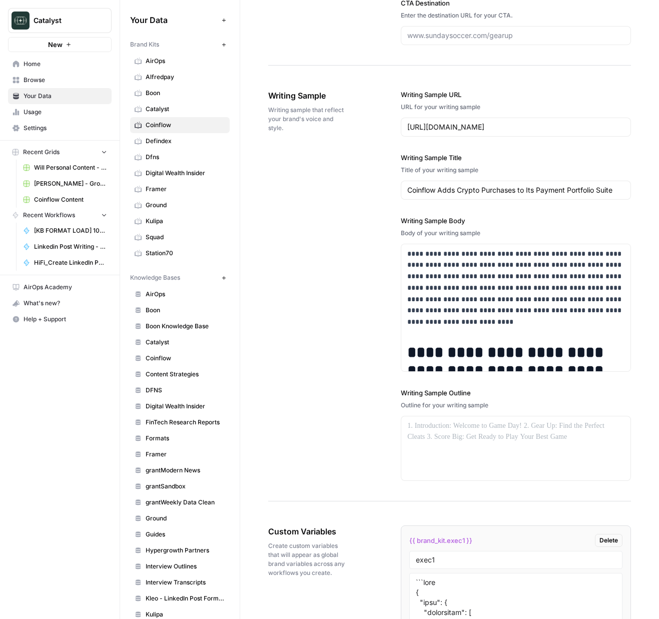
click at [176, 176] on span "Digital Wealth Insider" at bounding box center [186, 173] width 80 height 9
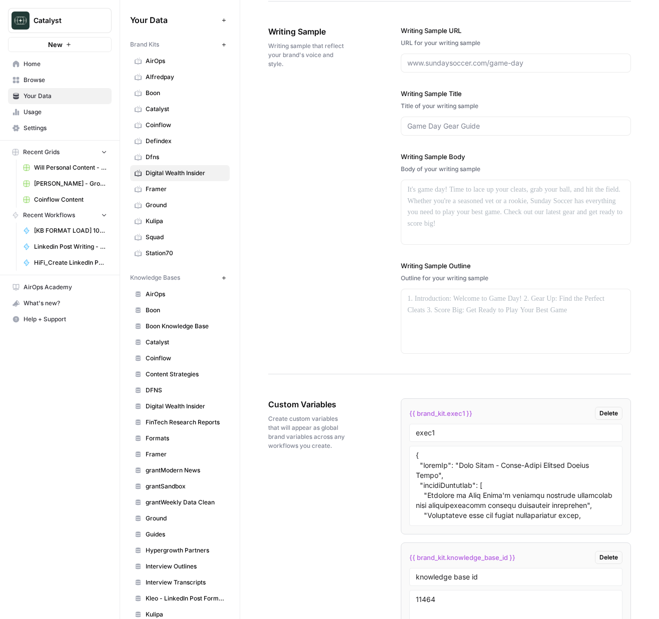
scroll to position [1214, 0]
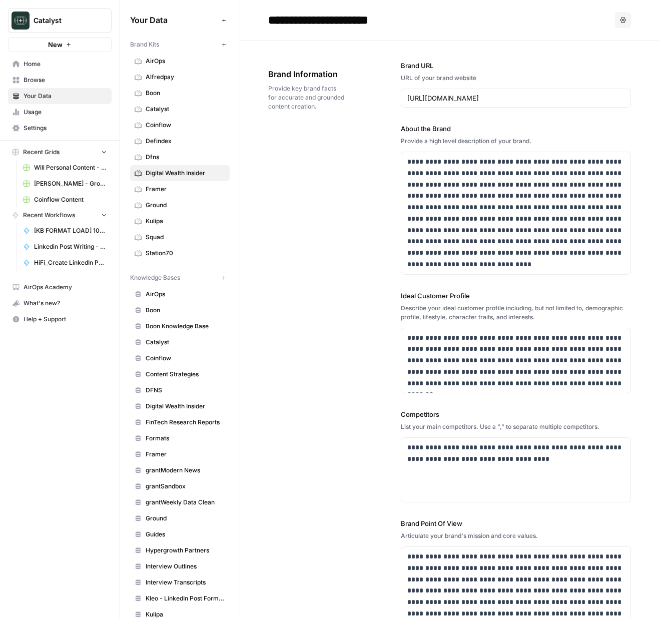
scroll to position [1770, 0]
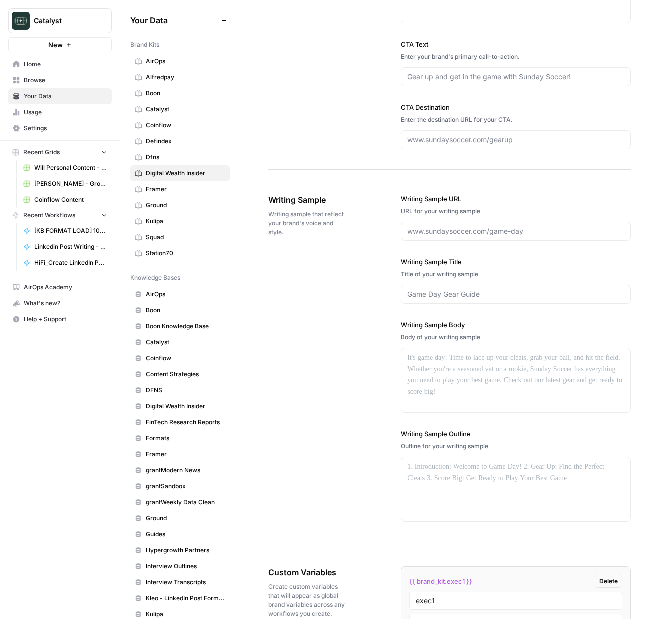
click at [37, 78] on span "Browse" at bounding box center [66, 80] width 84 height 9
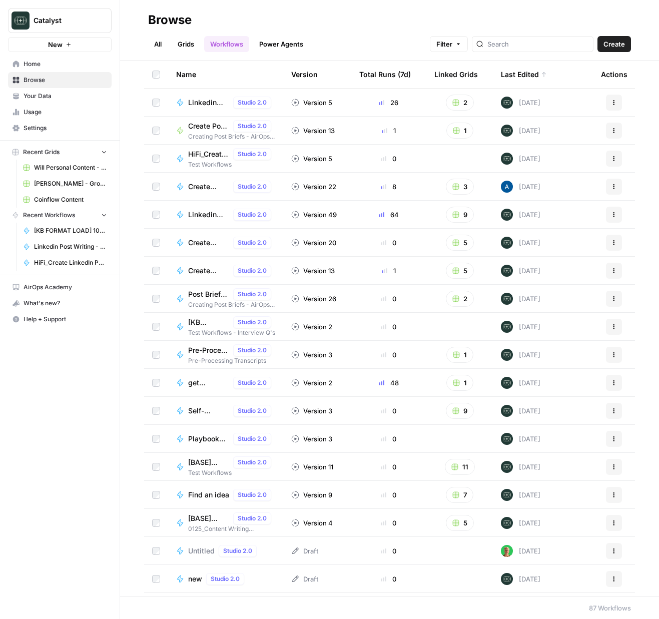
click at [166, 46] on link "All" at bounding box center [158, 44] width 20 height 16
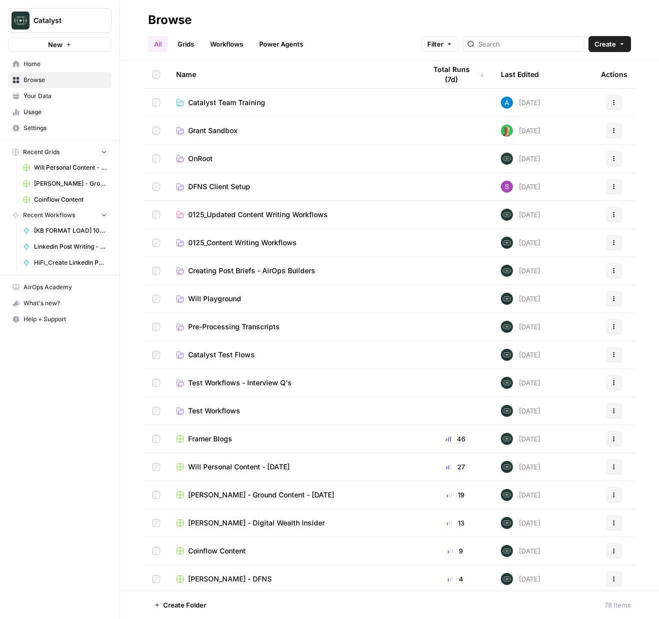
click at [187, 48] on link "Grids" at bounding box center [186, 44] width 29 height 16
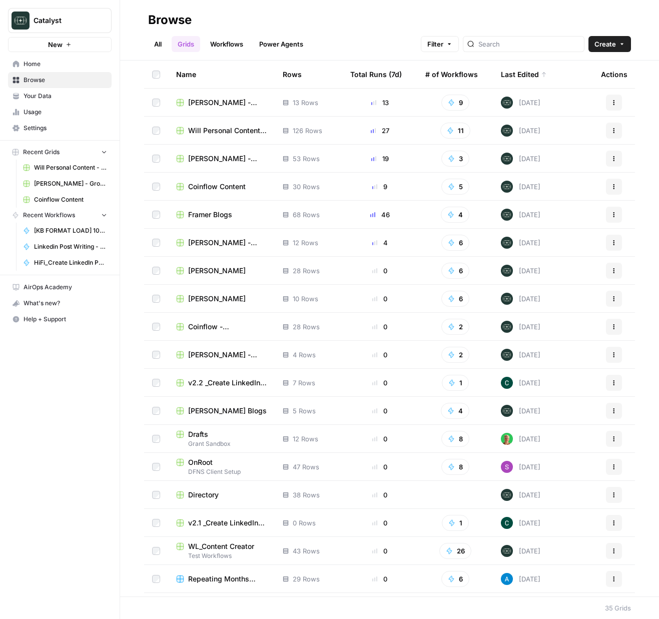
click at [202, 97] on td "[PERSON_NAME] - Digital Wealth Insider" at bounding box center [221, 103] width 107 height 28
click at [209, 101] on span "[PERSON_NAME] - Digital Wealth Insider" at bounding box center [227, 103] width 79 height 10
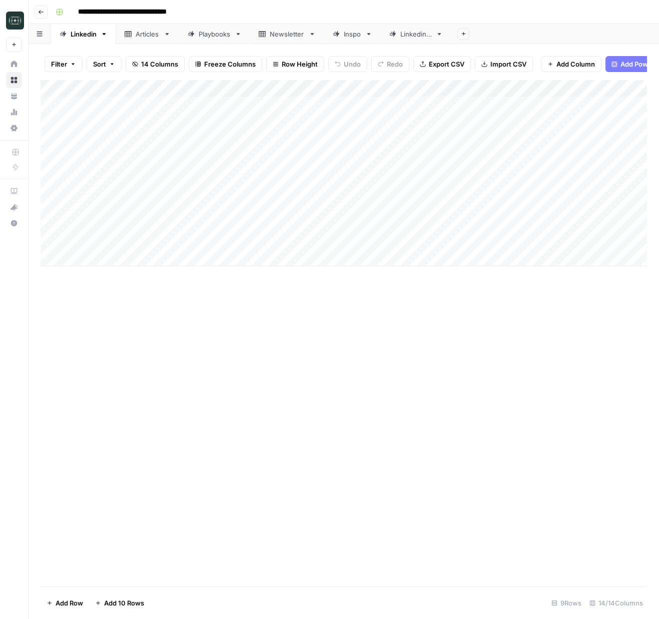
click at [422, 35] on div "Export all rows as a CSV file" at bounding box center [440, 43] width 88 height 16
click at [411, 30] on div "Linkedin 2" at bounding box center [416, 34] width 32 height 10
click at [531, 137] on div "Add Column" at bounding box center [344, 130] width 606 height 101
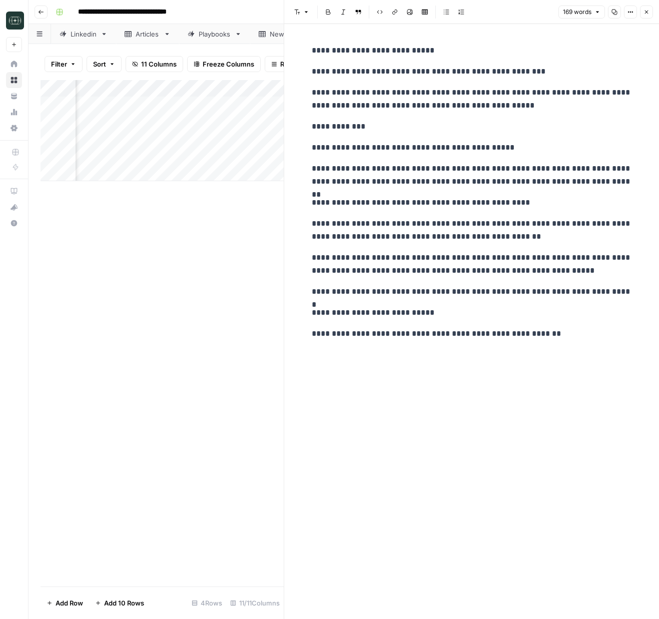
click at [648, 13] on icon "button" at bounding box center [646, 12] width 6 height 6
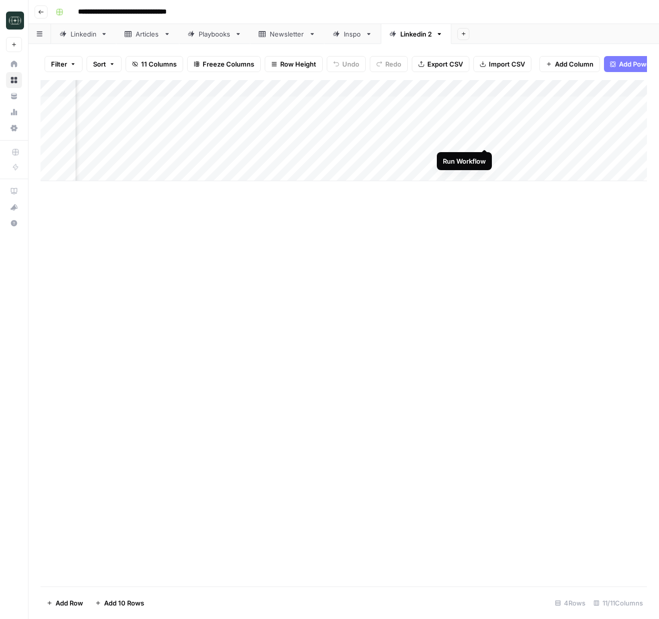
click at [485, 139] on div "Add Column" at bounding box center [344, 130] width 606 height 101
click at [526, 123] on div "Add Column" at bounding box center [344, 130] width 606 height 101
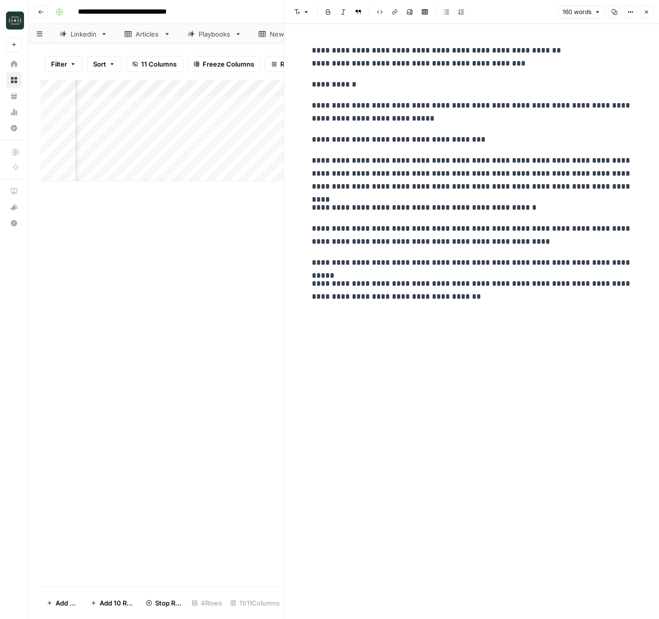
drag, startPoint x: 642, startPoint y: 8, endPoint x: 600, endPoint y: 27, distance: 46.3
click at [642, 8] on button "Close" at bounding box center [646, 12] width 13 height 13
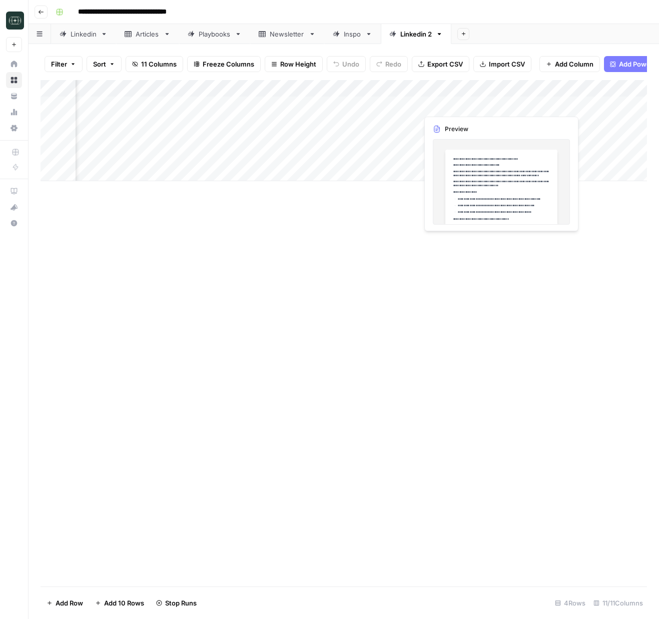
click at [518, 105] on div "Add Column" at bounding box center [344, 130] width 606 height 101
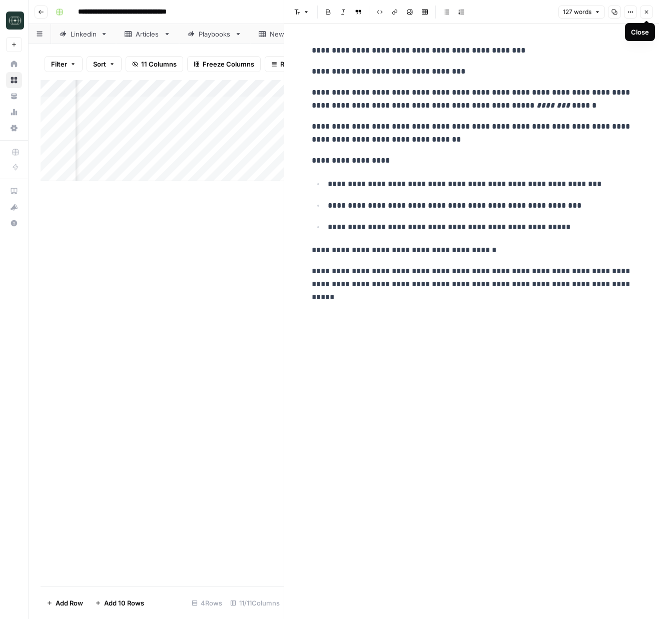
click at [647, 13] on icon "button" at bounding box center [646, 12] width 6 height 6
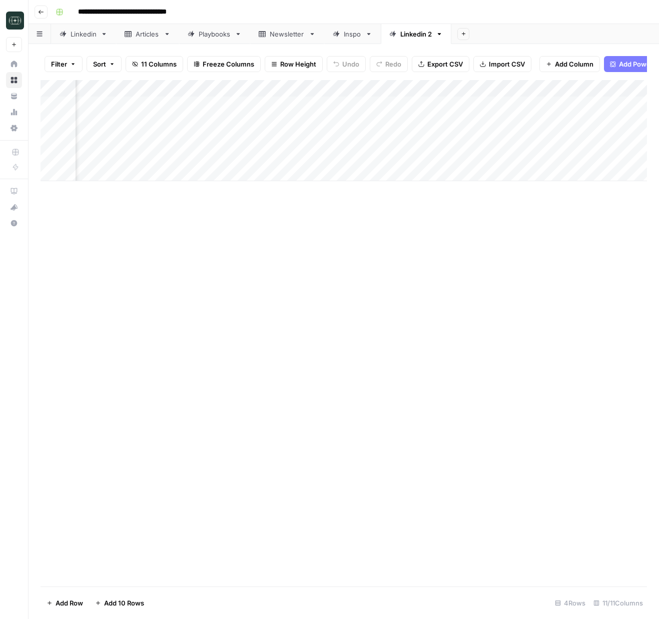
click at [485, 106] on div "Add Column" at bounding box center [344, 130] width 606 height 101
click at [575, 107] on div "Add Column" at bounding box center [344, 130] width 606 height 101
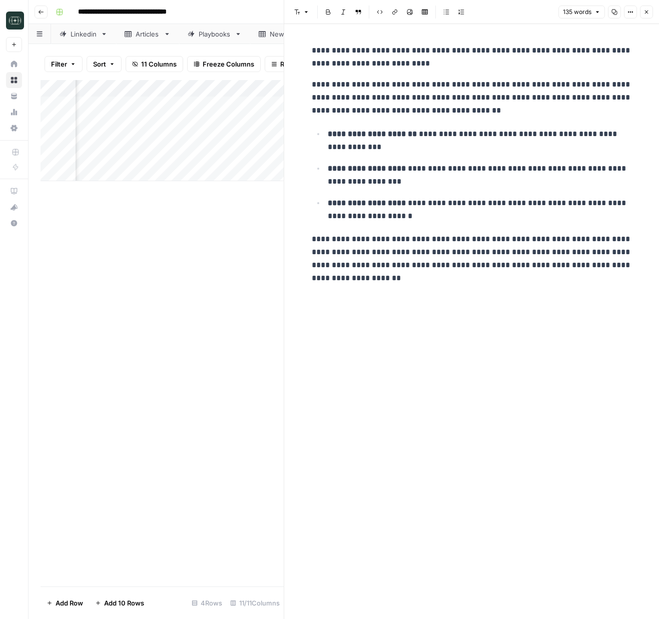
click at [644, 8] on button "Close" at bounding box center [646, 12] width 13 height 13
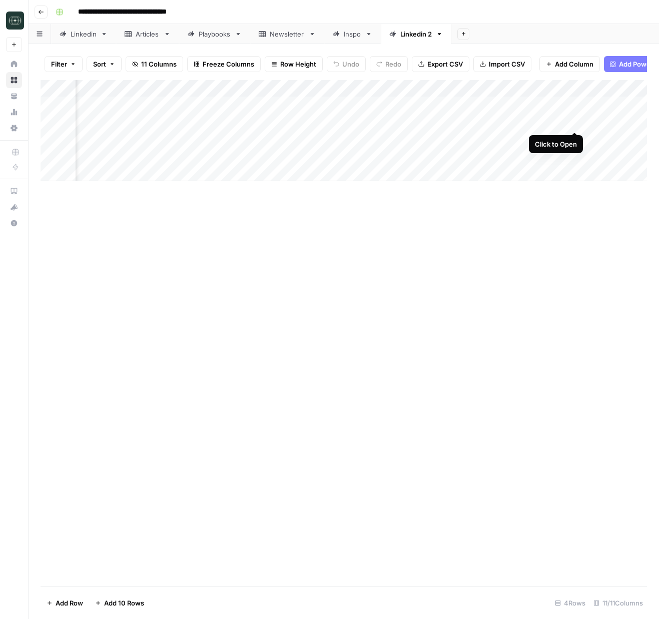
click at [574, 123] on div "Add Column" at bounding box center [344, 130] width 606 height 101
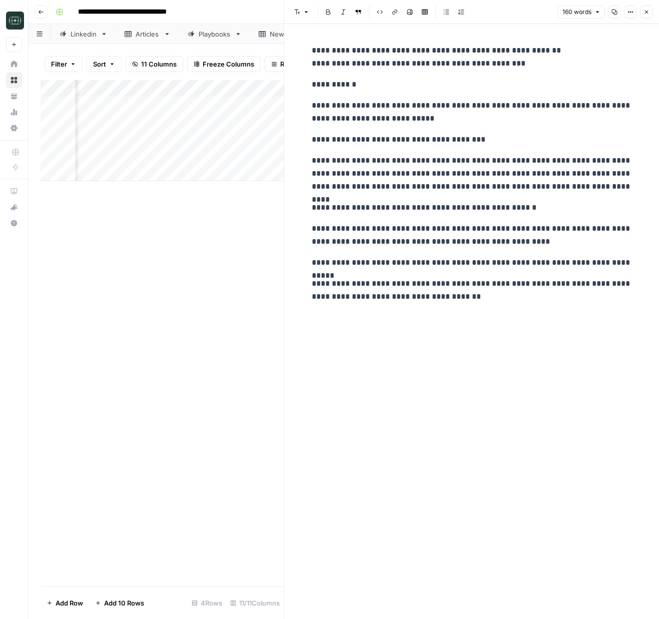
click at [644, 12] on icon "button" at bounding box center [646, 12] width 6 height 6
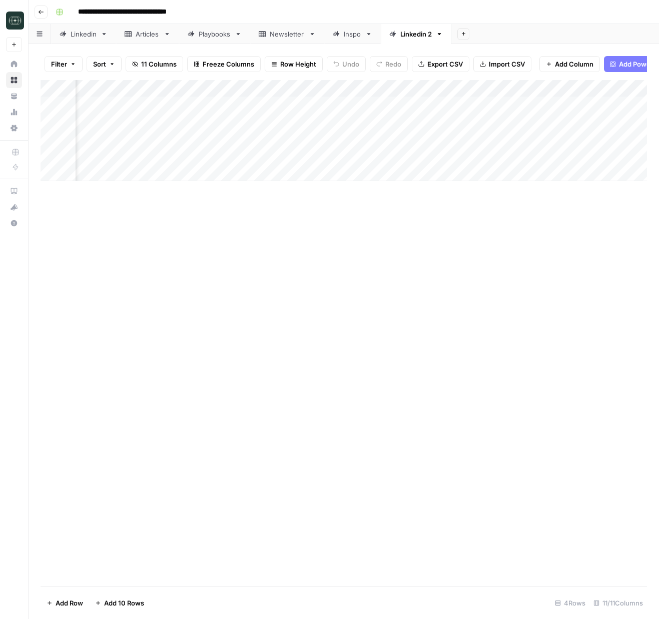
click at [573, 141] on div "Add Column" at bounding box center [344, 130] width 606 height 101
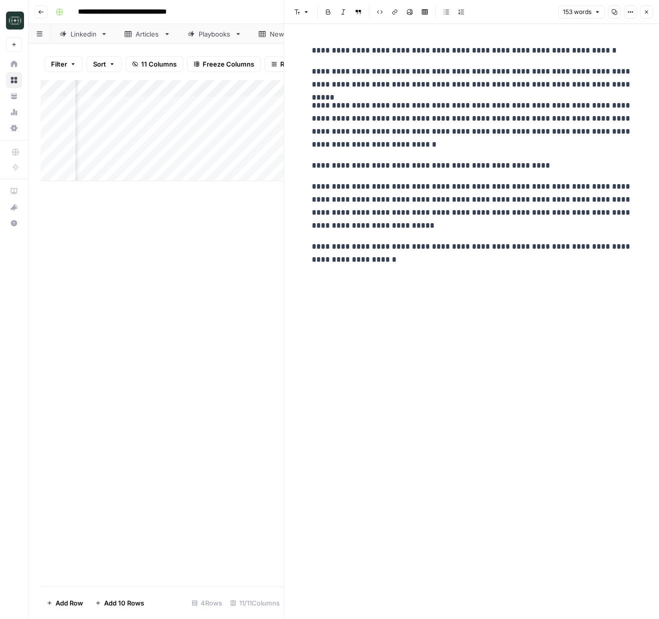
click at [647, 13] on icon "button" at bounding box center [646, 12] width 6 height 6
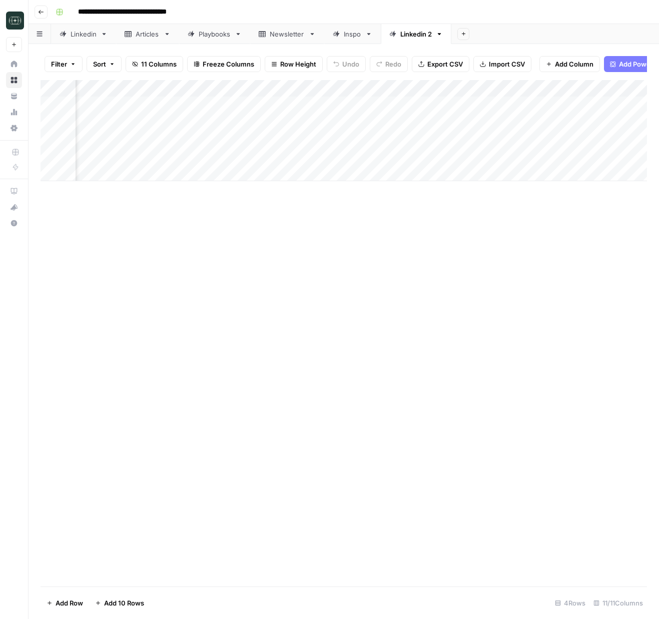
click at [488, 87] on div "Add Column" at bounding box center [344, 130] width 606 height 101
click at [524, 112] on span "All Rows" at bounding box center [520, 112] width 63 height 10
click at [574, 104] on div "Add Column" at bounding box center [344, 130] width 606 height 101
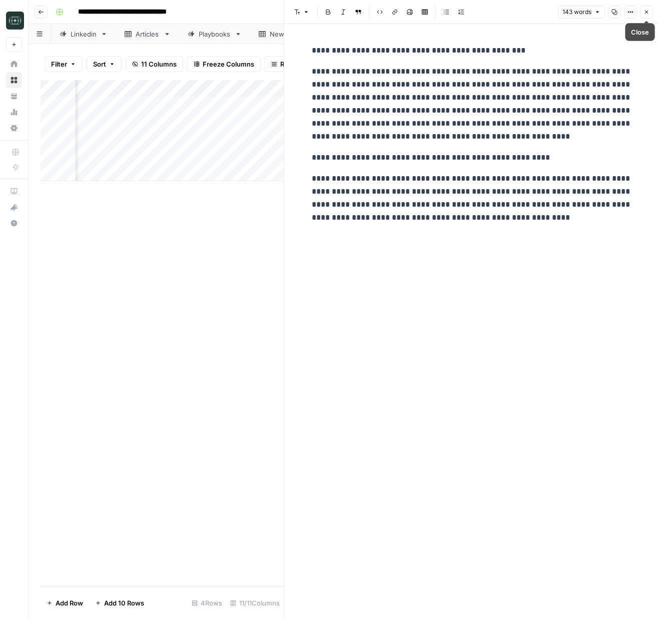
click at [648, 11] on icon "button" at bounding box center [646, 12] width 6 height 6
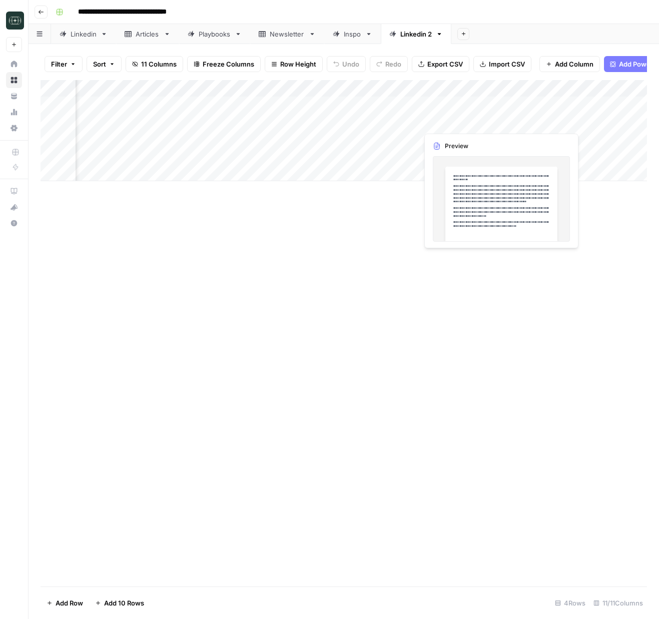
click at [577, 121] on div "Add Column" at bounding box center [344, 130] width 606 height 101
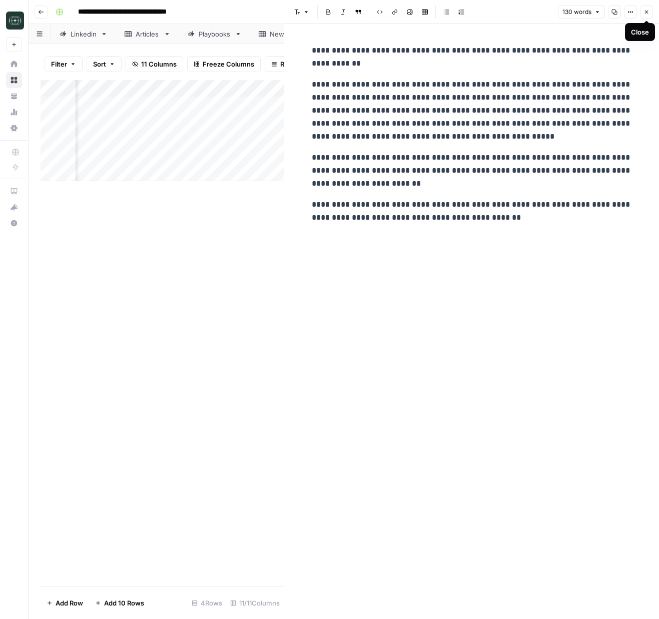
drag, startPoint x: 645, startPoint y: 11, endPoint x: 639, endPoint y: 22, distance: 13.2
click at [645, 11] on icon "button" at bounding box center [646, 12] width 6 height 6
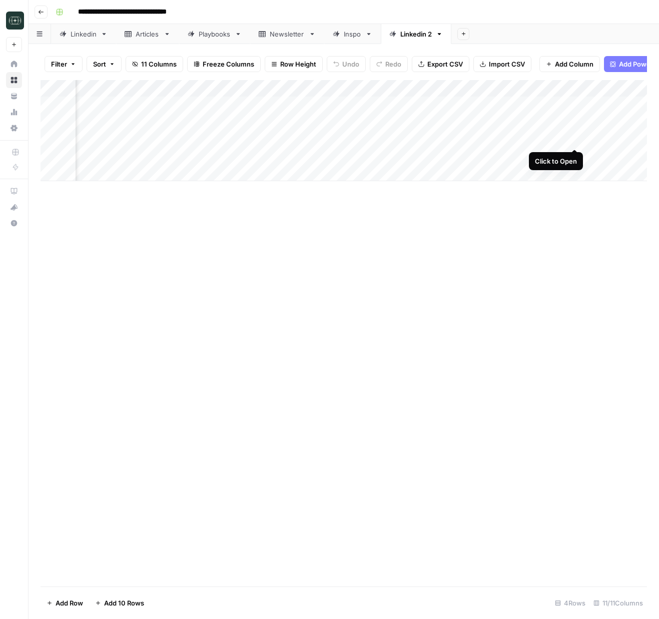
click at [574, 138] on div "Add Column" at bounding box center [344, 130] width 606 height 101
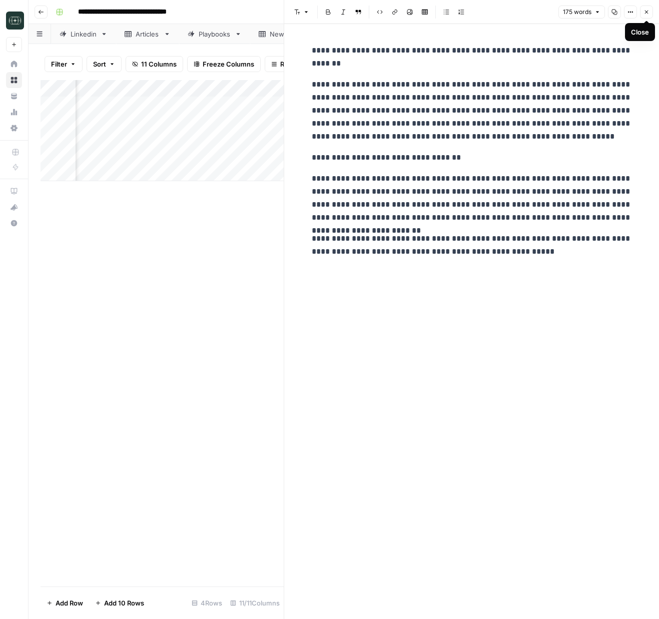
click at [645, 13] on icon "button" at bounding box center [647, 13] width 4 height 4
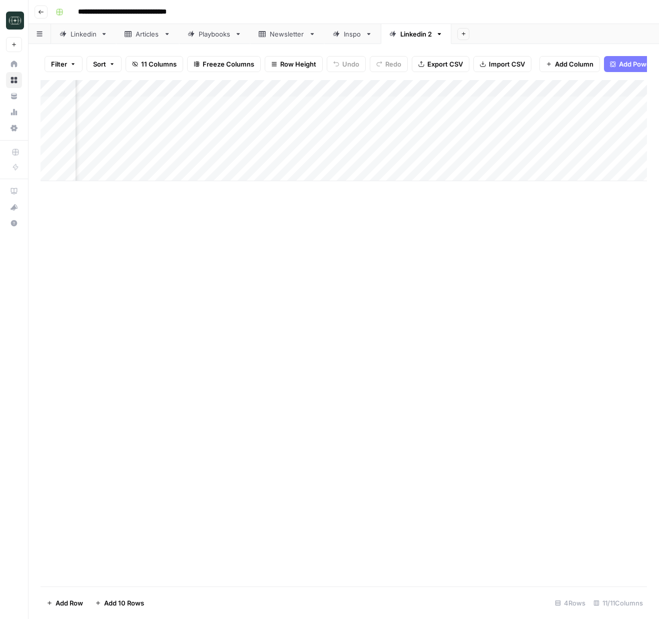
click at [575, 154] on div "Add Column" at bounding box center [344, 130] width 606 height 101
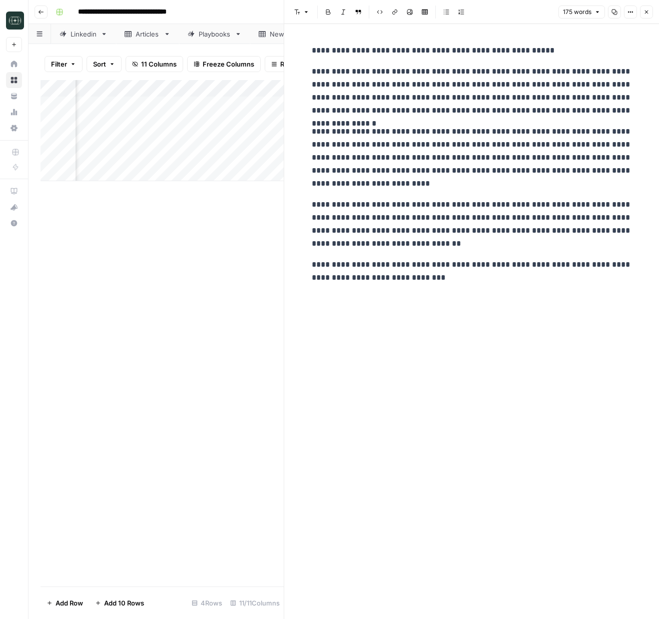
drag, startPoint x: 645, startPoint y: 12, endPoint x: 610, endPoint y: 15, distance: 34.6
click at [644, 12] on icon "button" at bounding box center [646, 12] width 6 height 6
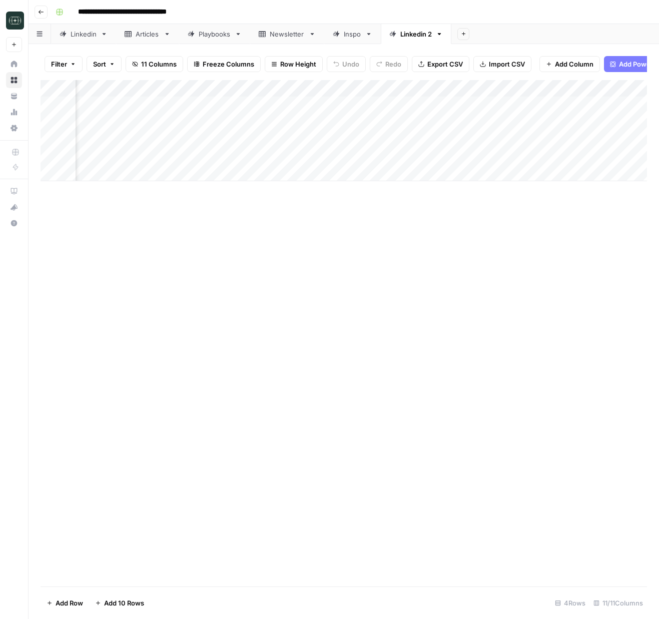
click at [486, 90] on div "Add Column" at bounding box center [344, 130] width 606 height 101
click at [524, 112] on span "All Rows" at bounding box center [520, 112] width 63 height 10
click at [572, 105] on div "Add Column" at bounding box center [344, 130] width 606 height 101
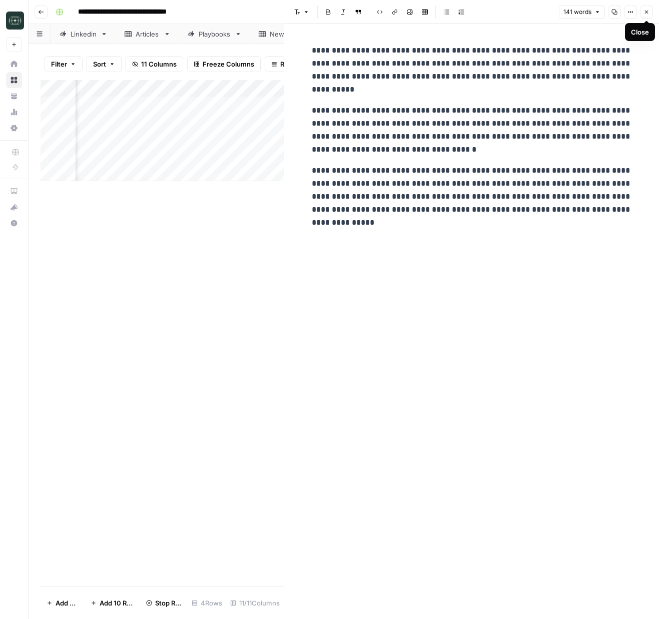
click at [649, 13] on icon "button" at bounding box center [646, 12] width 6 height 6
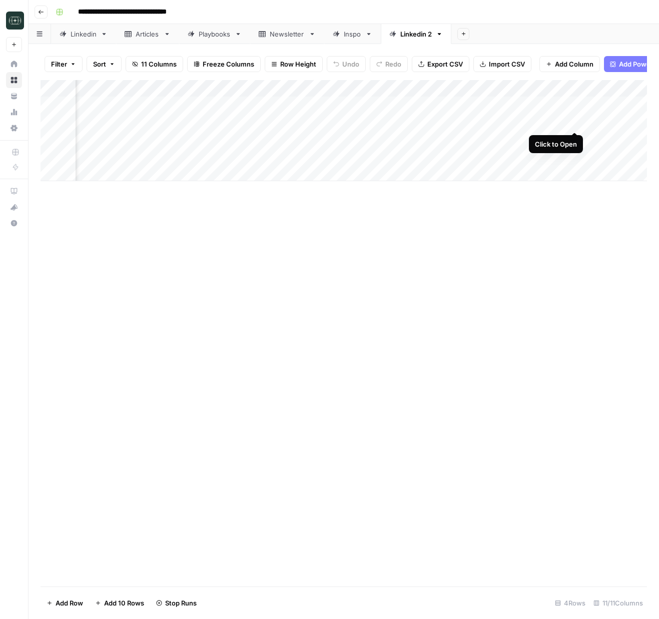
click at [574, 119] on div "Add Column" at bounding box center [344, 130] width 606 height 101
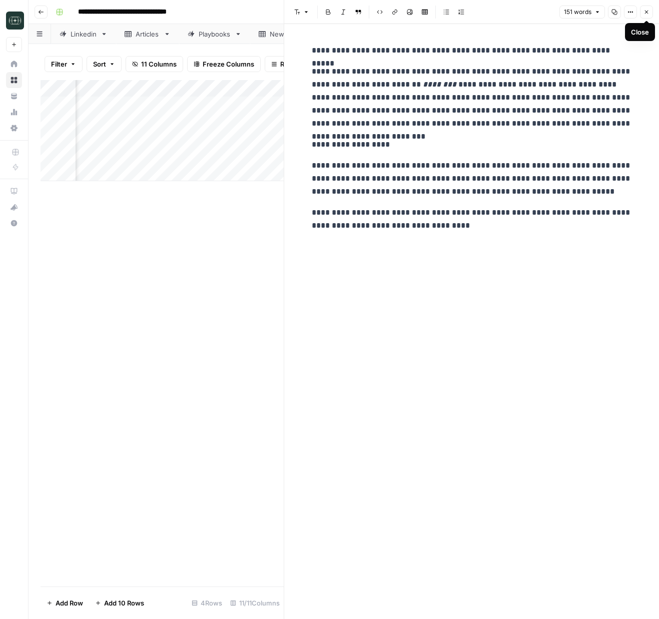
drag, startPoint x: 646, startPoint y: 13, endPoint x: 628, endPoint y: 35, distance: 28.8
click at [647, 13] on icon "button" at bounding box center [646, 12] width 6 height 6
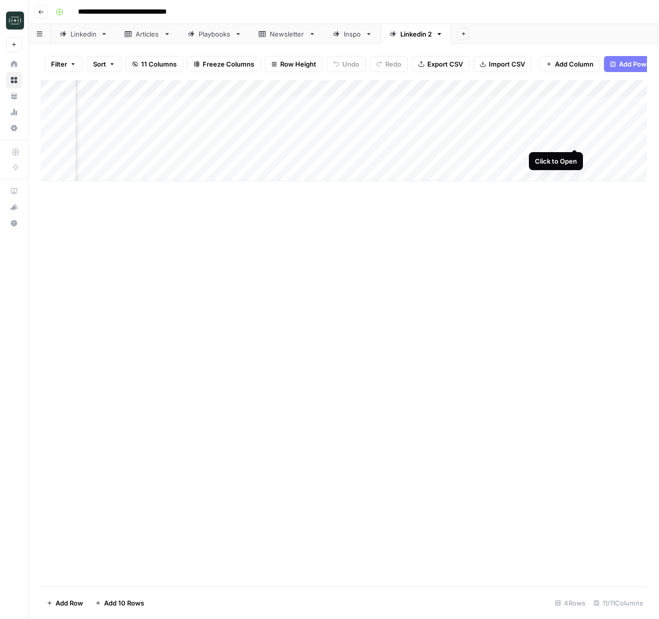
click at [578, 139] on div "Add Column" at bounding box center [344, 130] width 606 height 101
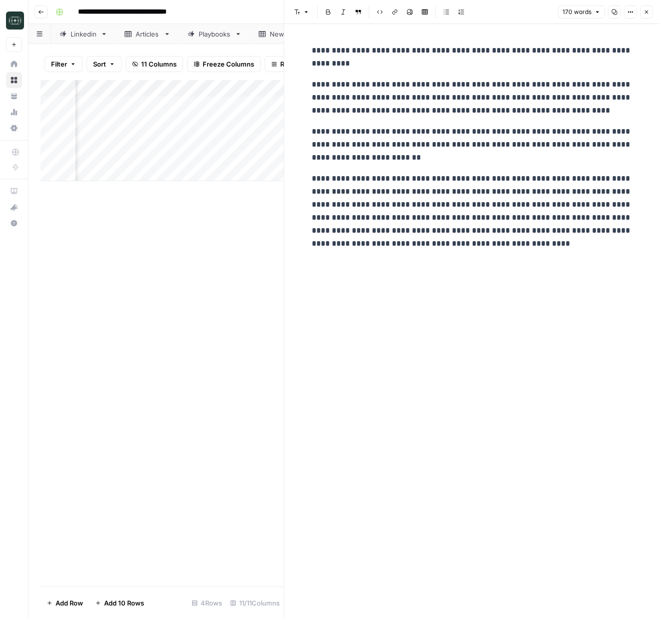
click at [380, 62] on p "**********" at bounding box center [472, 57] width 320 height 26
drag, startPoint x: 330, startPoint y: 59, endPoint x: 281, endPoint y: 54, distance: 49.2
click at [284, 54] on div "**********" at bounding box center [471, 309] width 375 height 619
click at [352, 84] on span "Edit with AI" at bounding box center [343, 82] width 32 height 9
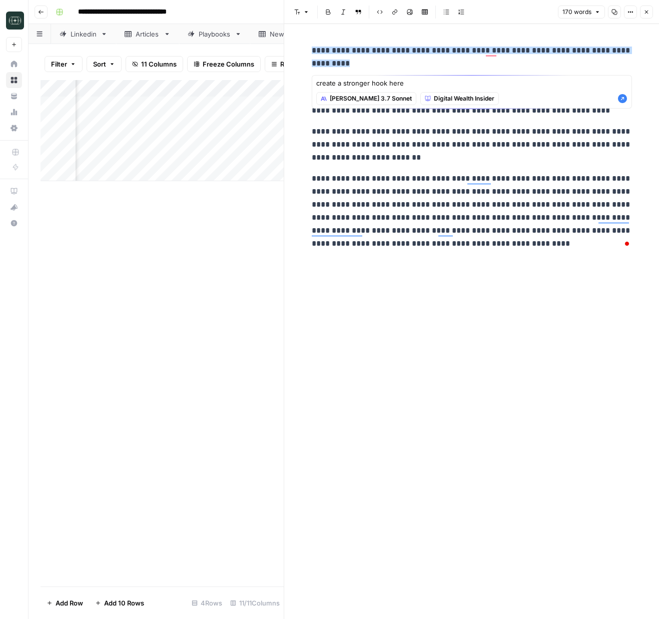
type textarea "create a stronger hook here"
click at [620, 99] on icon "button" at bounding box center [622, 98] width 9 height 9
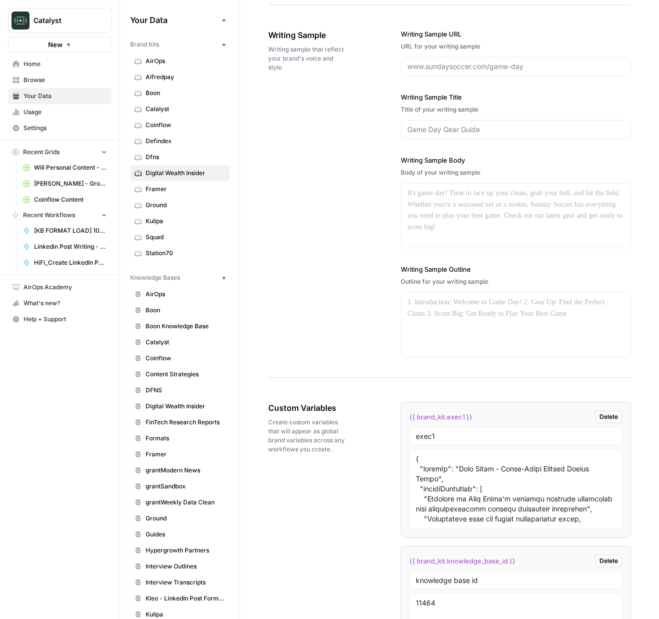
scroll to position [1321, 0]
